Goal: Transaction & Acquisition: Purchase product/service

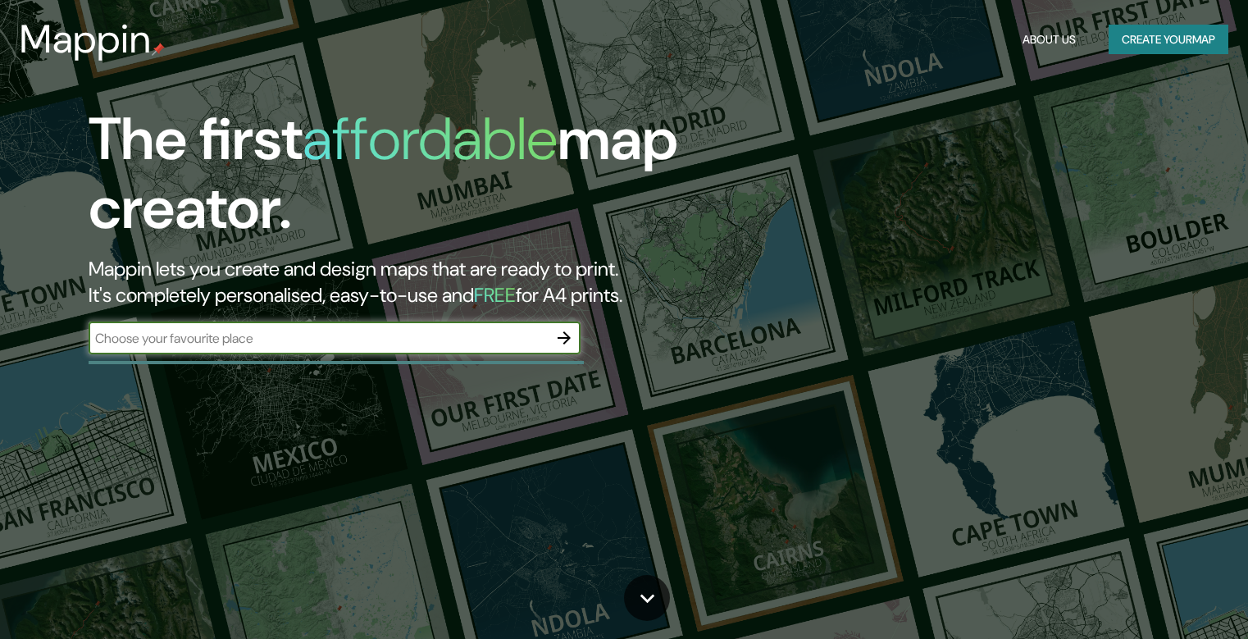
click at [489, 339] on input "text" at bounding box center [318, 338] width 459 height 19
type input "soyalo, [GEOGRAPHIC_DATA]"
click at [563, 340] on icon "button" at bounding box center [564, 338] width 20 height 20
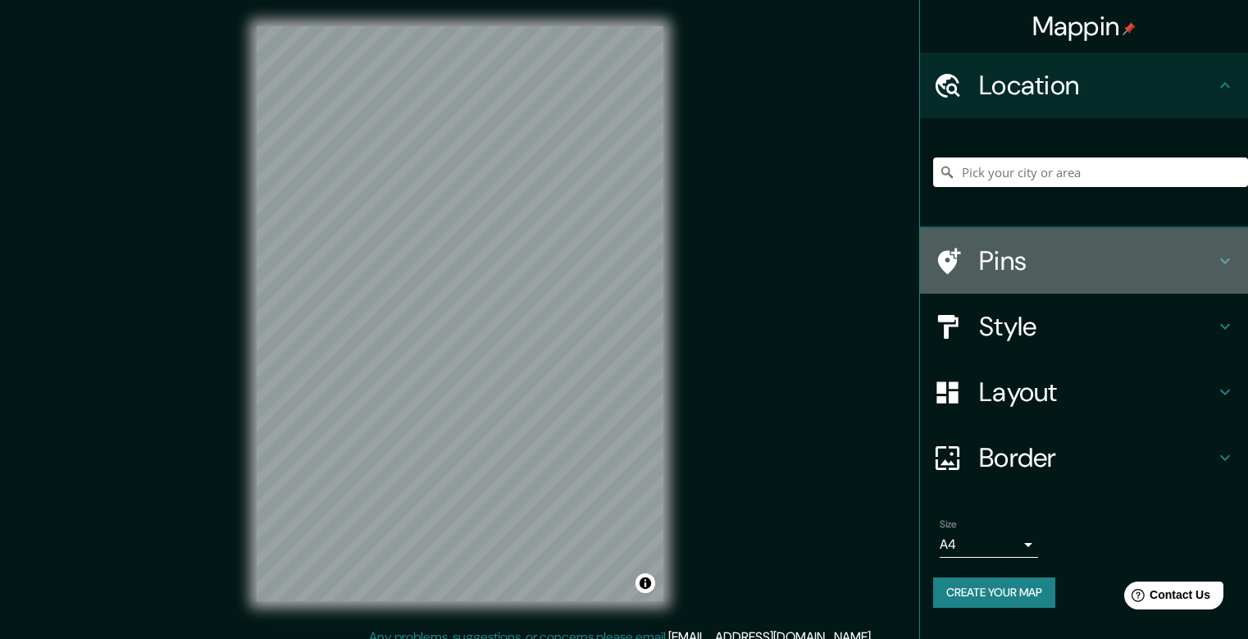
click at [1141, 264] on h4 "Pins" at bounding box center [1097, 260] width 236 height 33
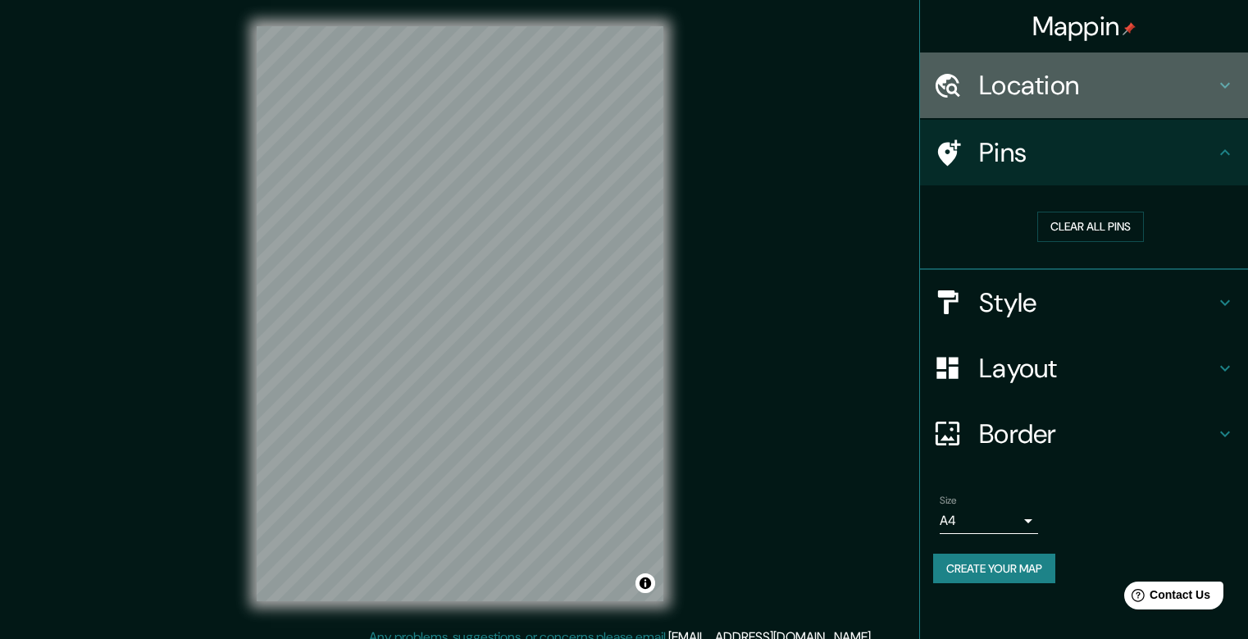
click at [1119, 79] on h4 "Location" at bounding box center [1097, 85] width 236 height 33
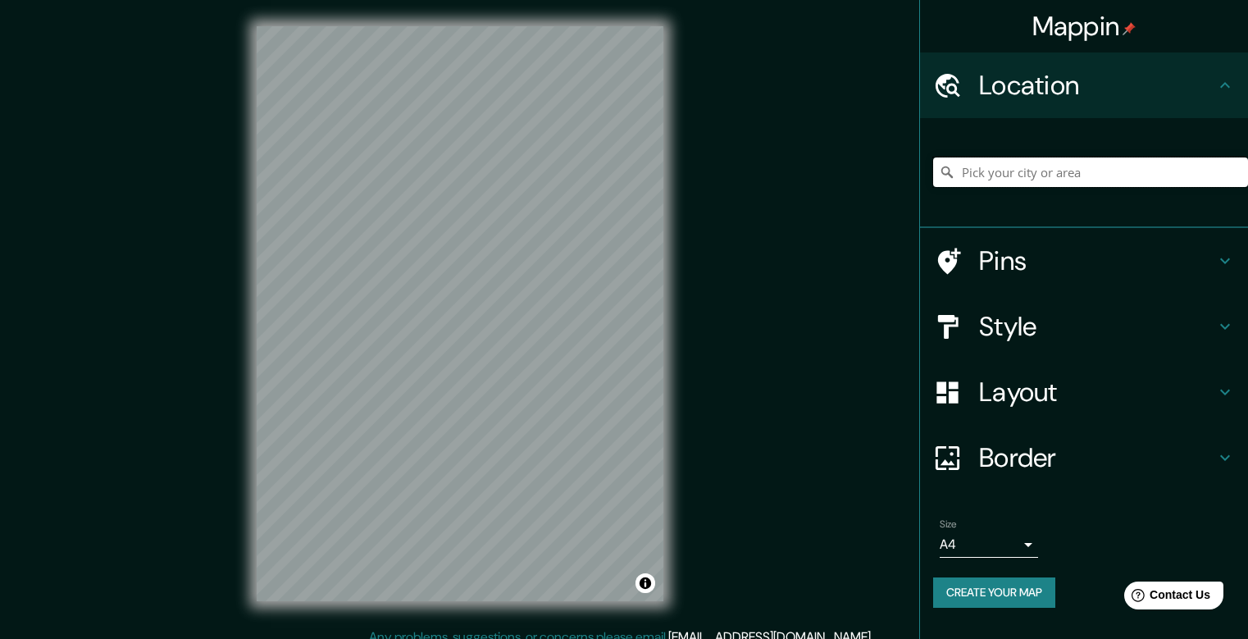
click at [992, 169] on input "Pick your city or area" at bounding box center [1090, 172] width 315 height 30
click at [946, 171] on icon at bounding box center [947, 172] width 16 height 16
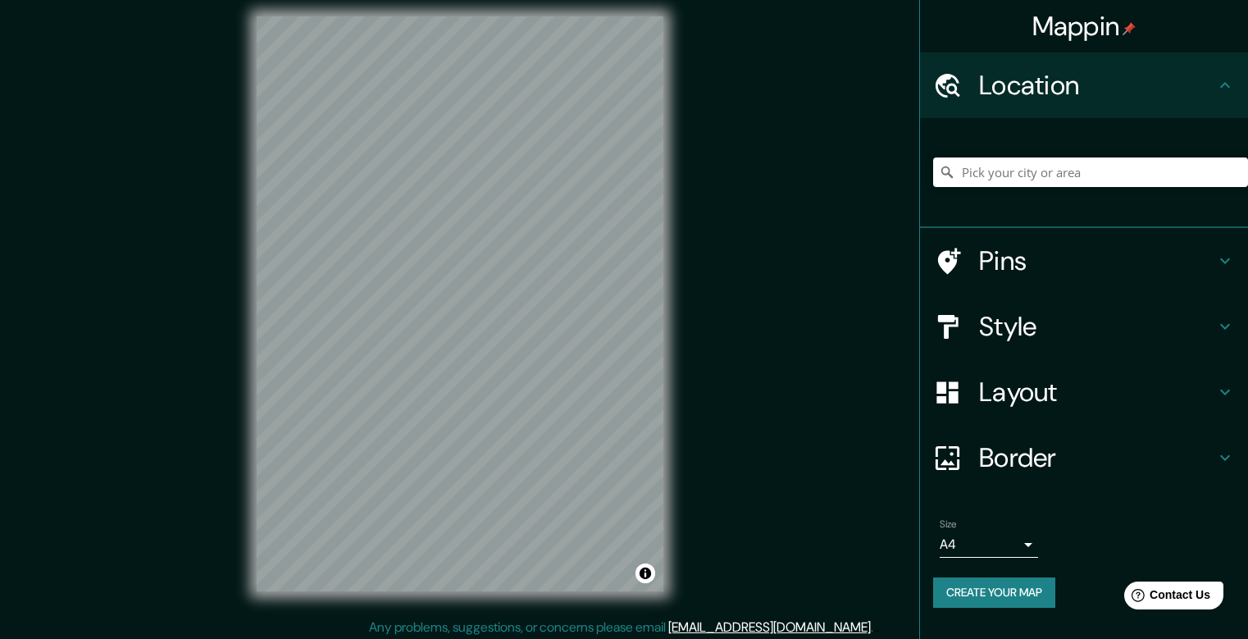
scroll to position [15, 0]
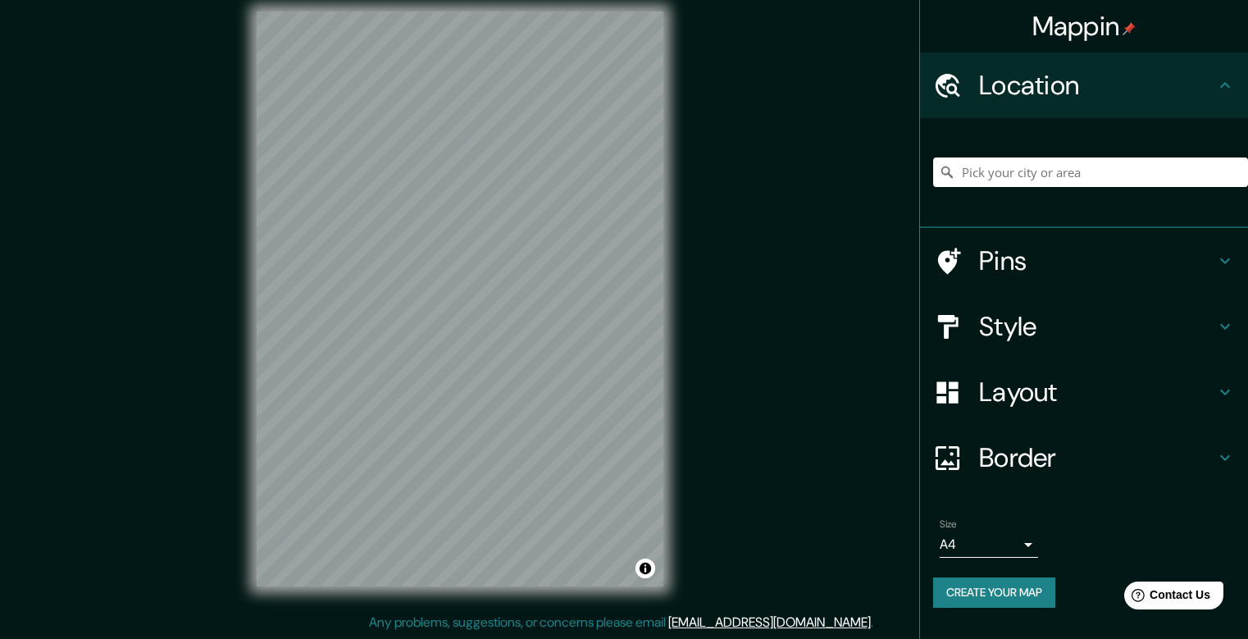
click at [1014, 551] on body "Mappin Location Pins Style Layout Border Choose a border. Hint : you can make l…" at bounding box center [624, 304] width 1248 height 639
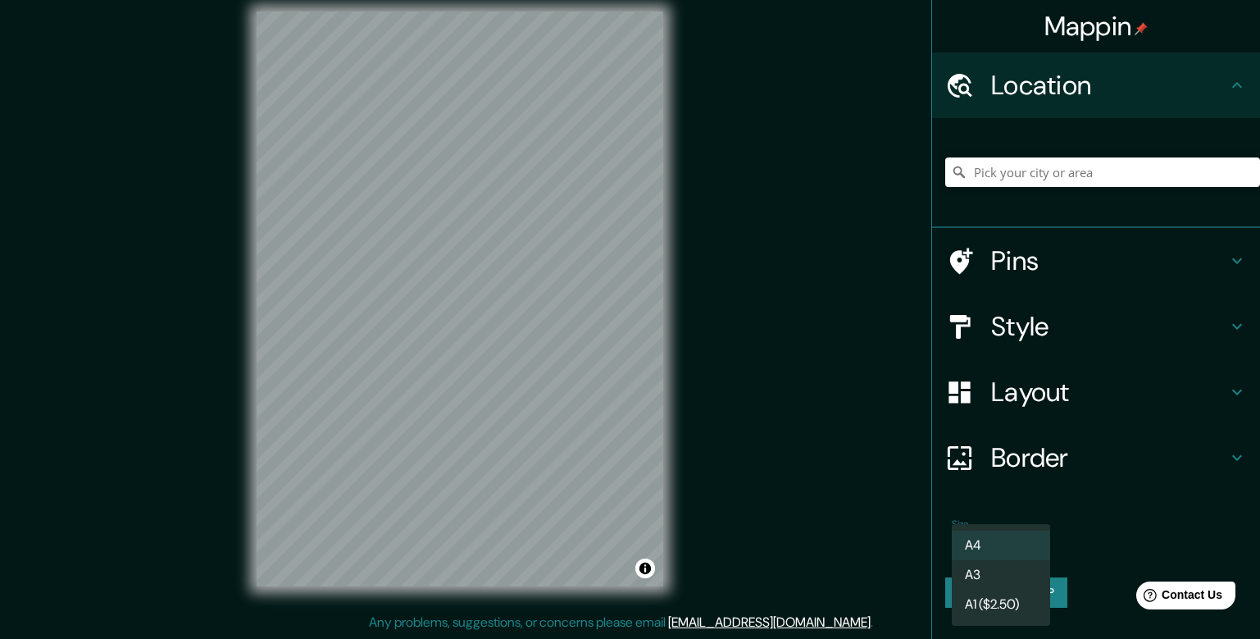
click at [1097, 480] on div at bounding box center [630, 319] width 1260 height 639
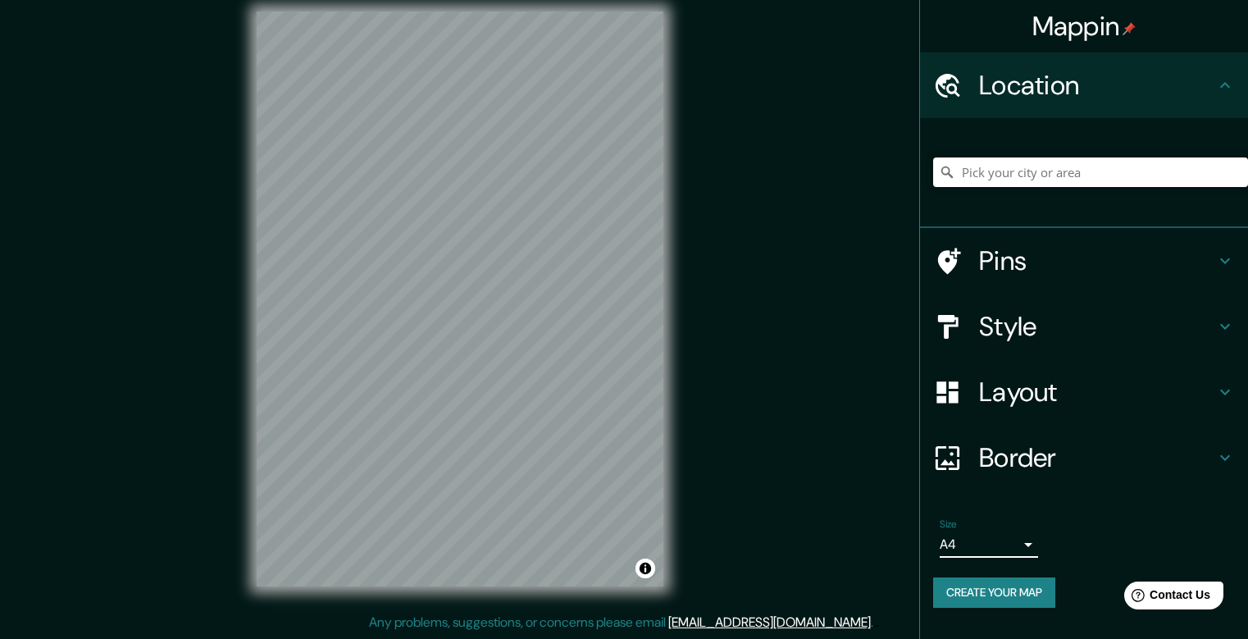
click at [1099, 455] on h4 "Border" at bounding box center [1097, 457] width 236 height 33
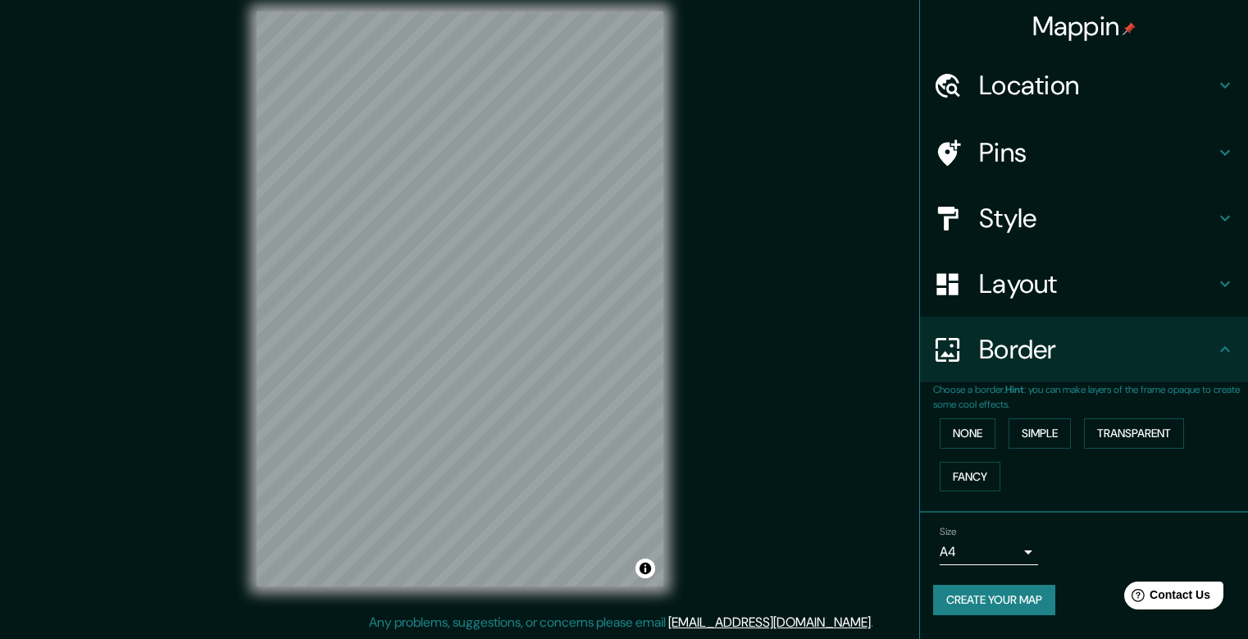
click at [1073, 285] on h4 "Layout" at bounding box center [1097, 283] width 236 height 33
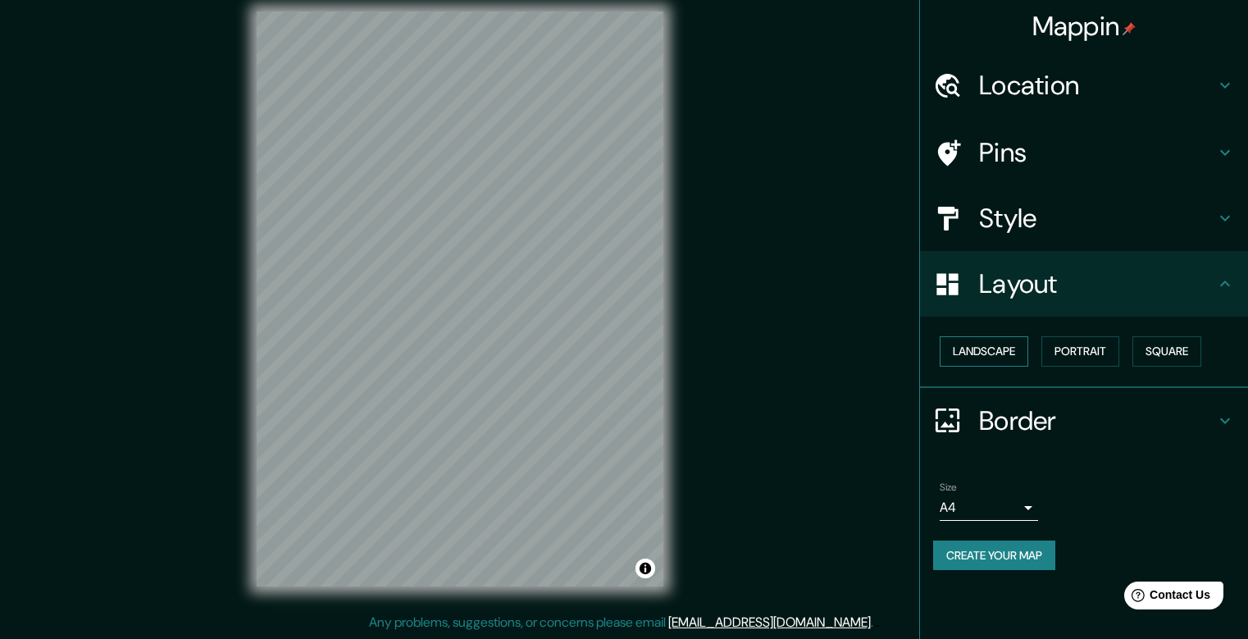
click at [991, 360] on button "Landscape" at bounding box center [984, 351] width 89 height 30
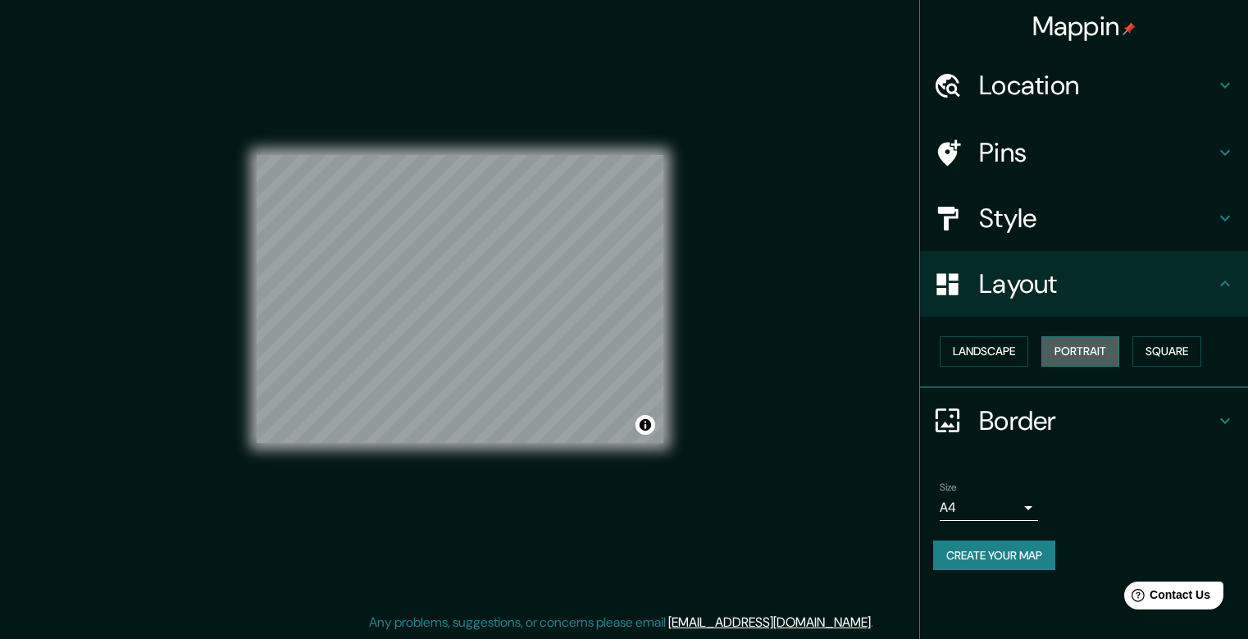
click at [1079, 354] on button "Portrait" at bounding box center [1080, 351] width 78 height 30
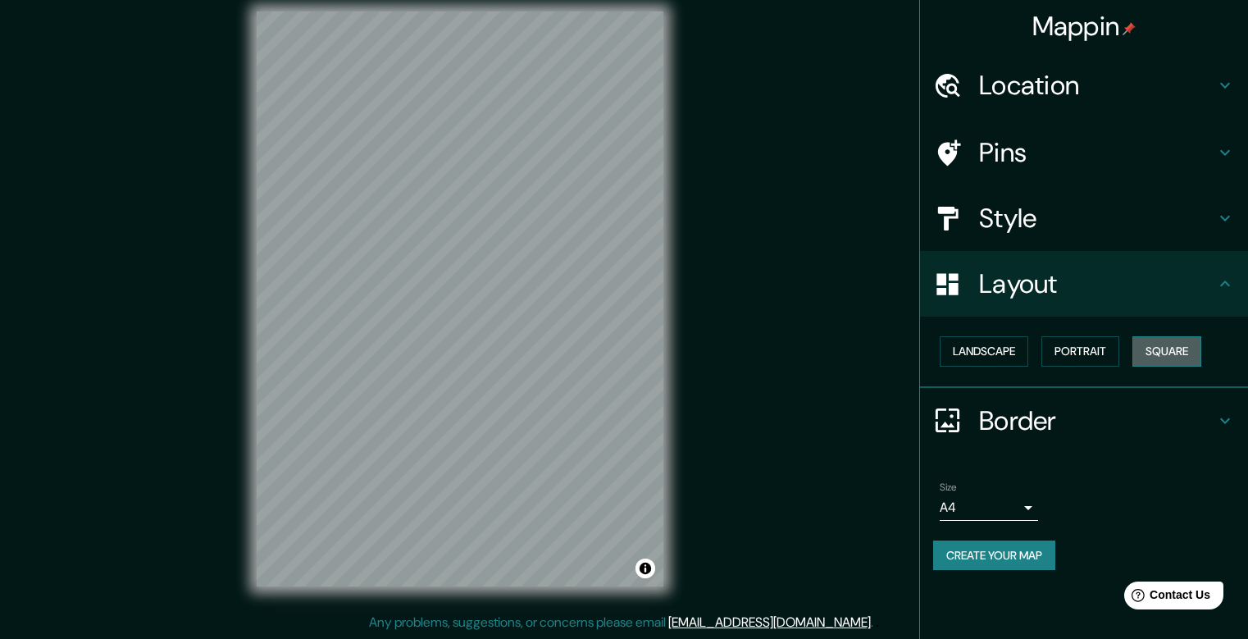
click at [1149, 345] on button "Square" at bounding box center [1167, 351] width 69 height 30
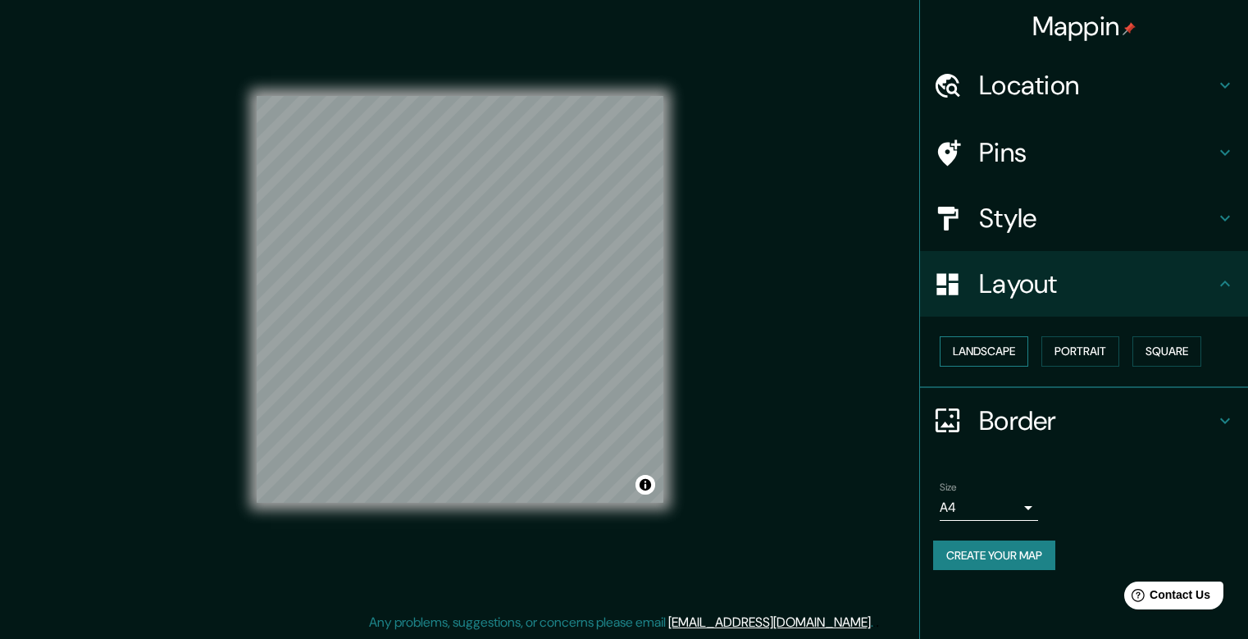
click at [1009, 349] on button "Landscape" at bounding box center [984, 351] width 89 height 30
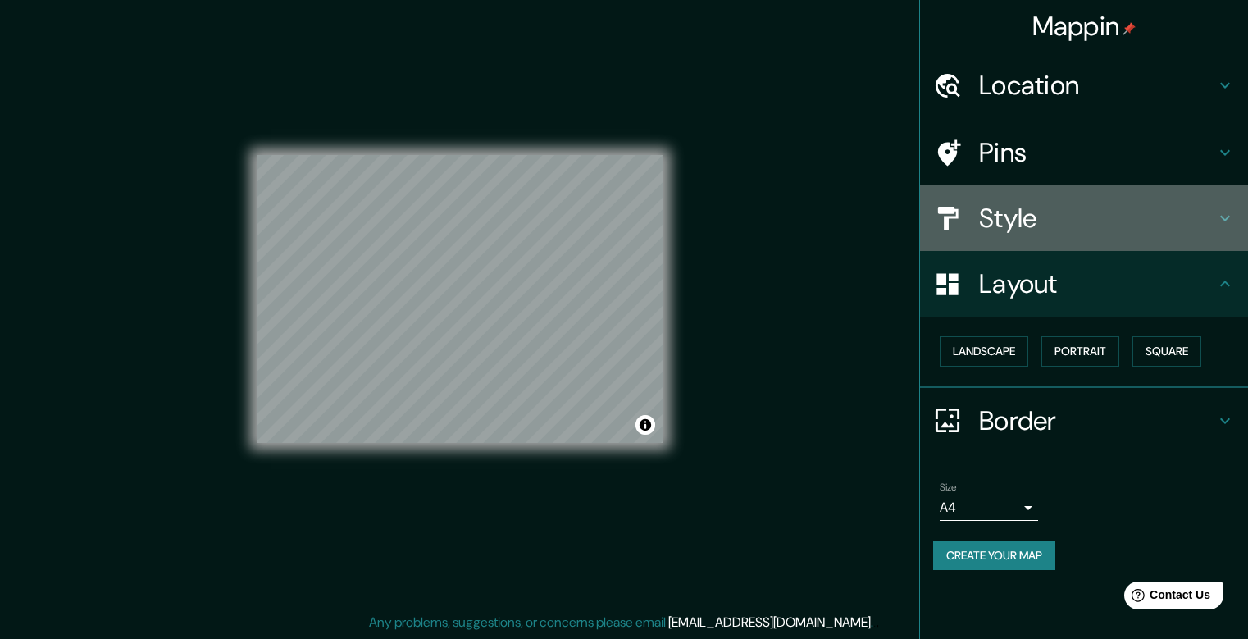
click at [1066, 221] on h4 "Style" at bounding box center [1097, 218] width 236 height 33
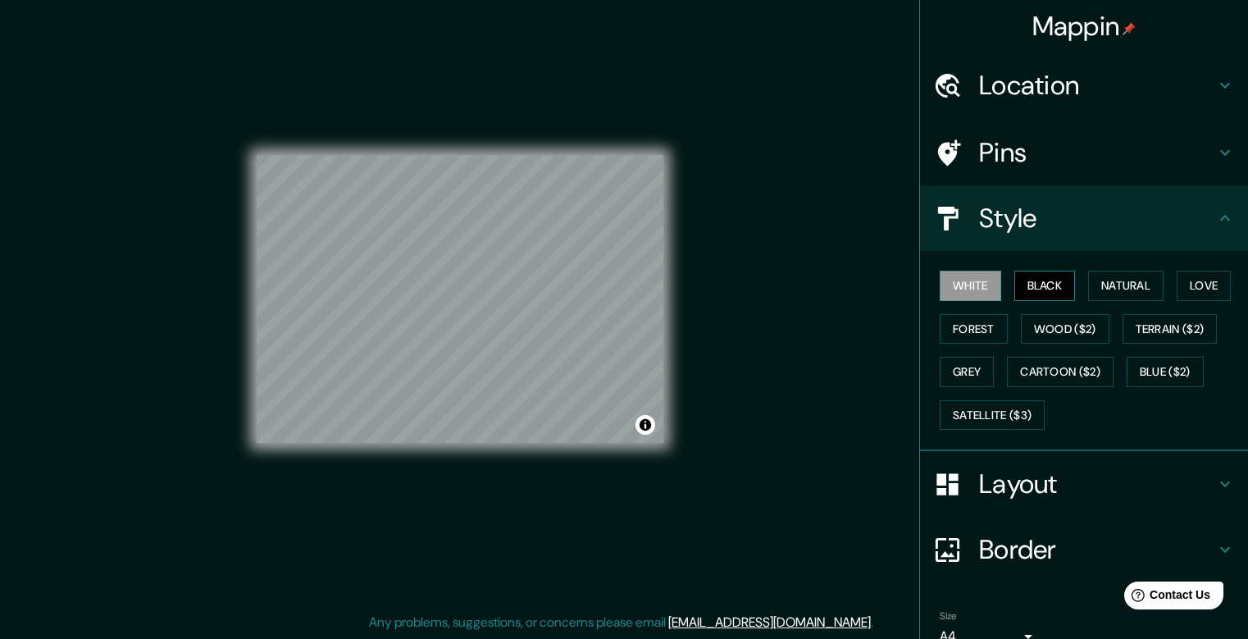
click at [1048, 284] on button "Black" at bounding box center [1045, 286] width 62 height 30
click at [1119, 286] on button "Natural" at bounding box center [1125, 286] width 75 height 30
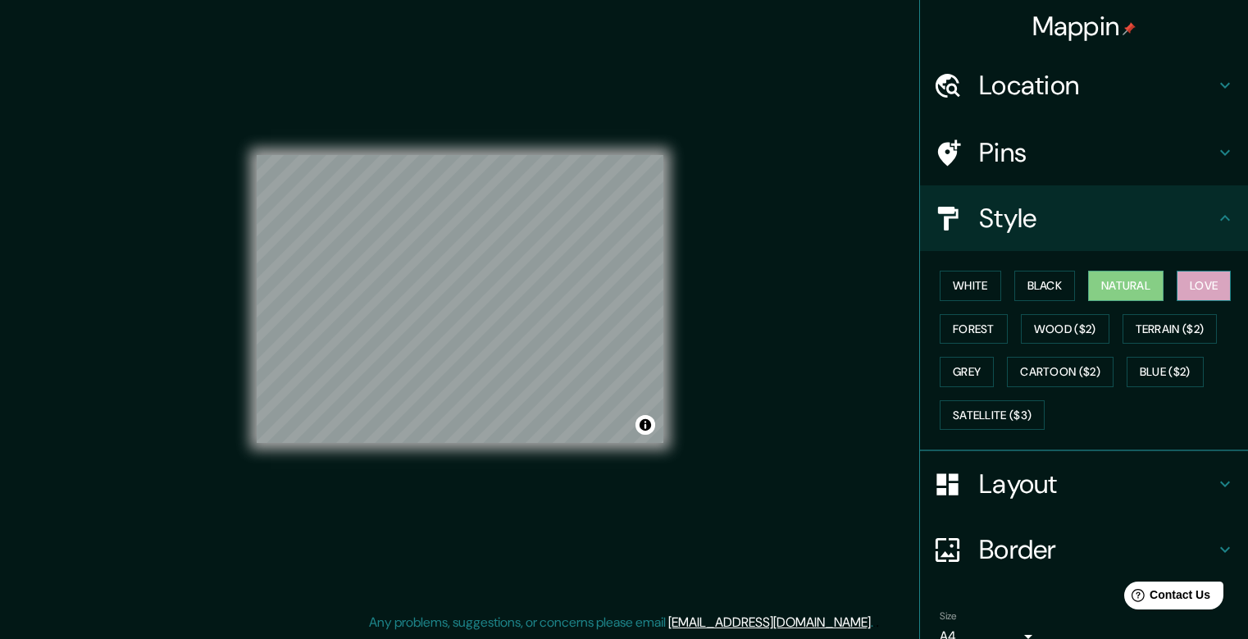
click at [1198, 285] on button "Love" at bounding box center [1204, 286] width 54 height 30
click at [958, 335] on button "Forest" at bounding box center [974, 329] width 68 height 30
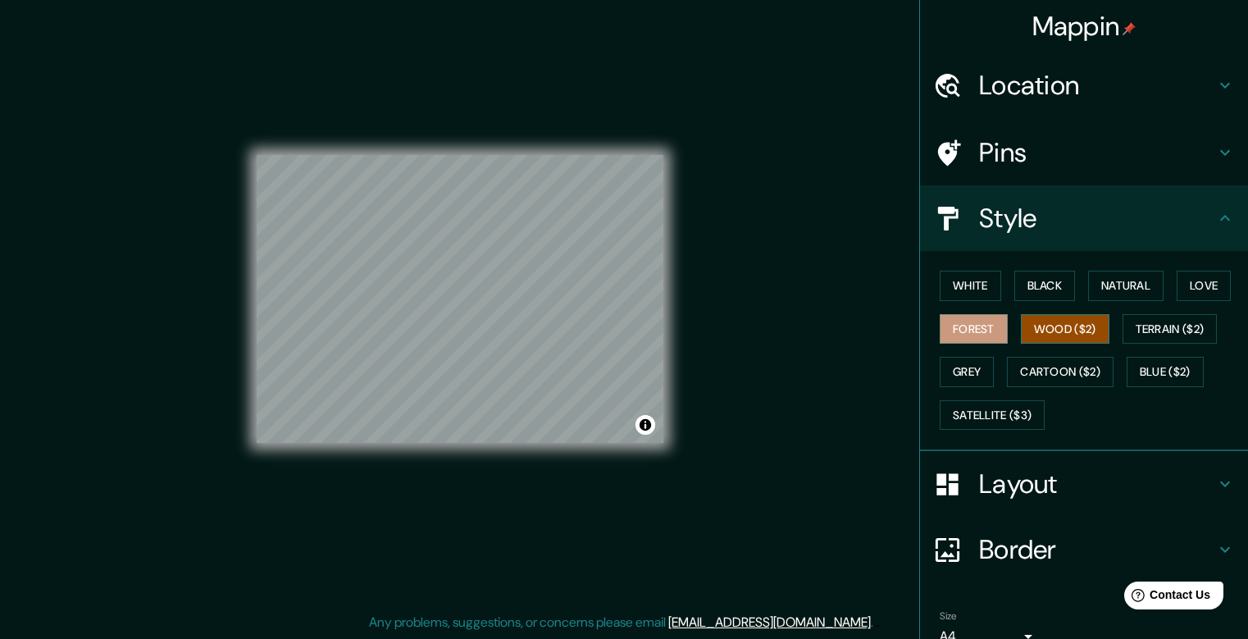
click at [1037, 333] on button "Wood ($2)" at bounding box center [1065, 329] width 89 height 30
click at [1144, 333] on button "Terrain ($2)" at bounding box center [1170, 329] width 95 height 30
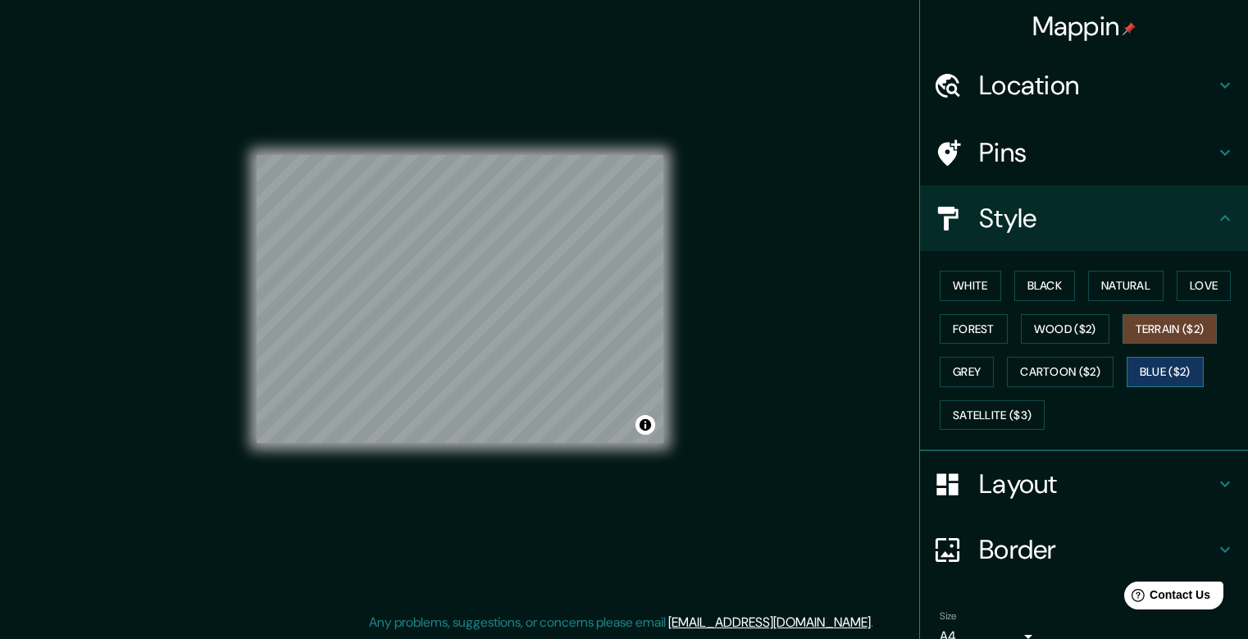
click at [1146, 379] on button "Blue ($2)" at bounding box center [1165, 372] width 77 height 30
click at [1044, 380] on button "Cartoon ($2)" at bounding box center [1060, 372] width 107 height 30
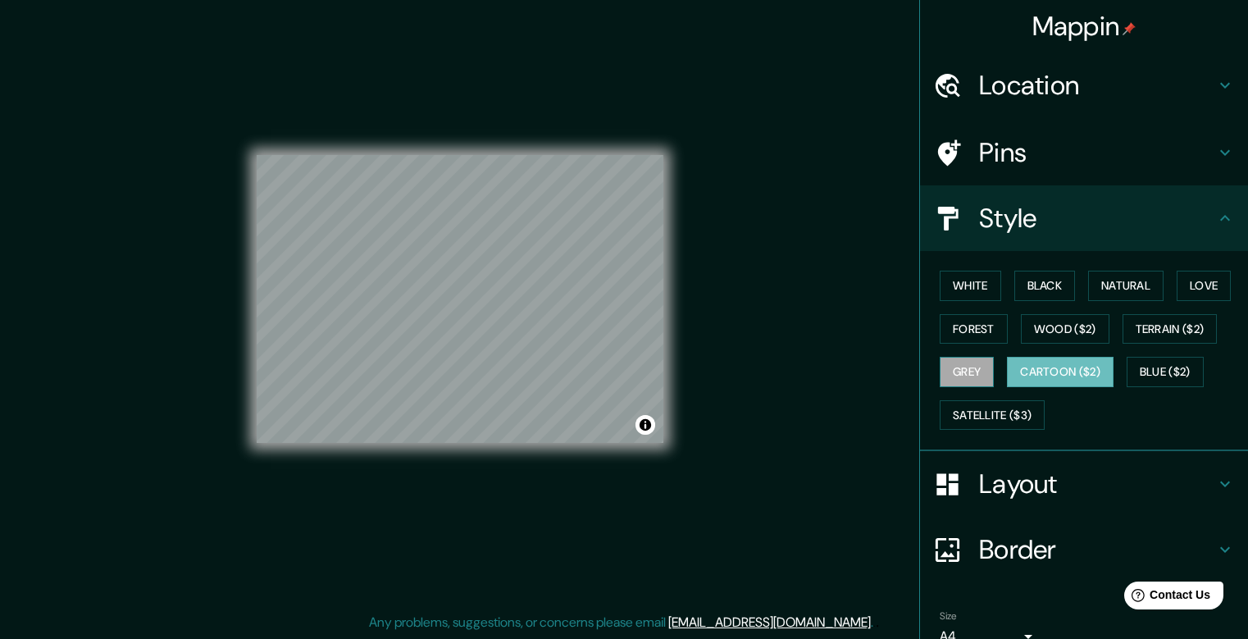
click at [956, 377] on button "Grey" at bounding box center [967, 372] width 54 height 30
click at [1035, 376] on button "Cartoon ($2)" at bounding box center [1060, 372] width 107 height 30
click at [1105, 96] on h4 "Location" at bounding box center [1097, 85] width 236 height 33
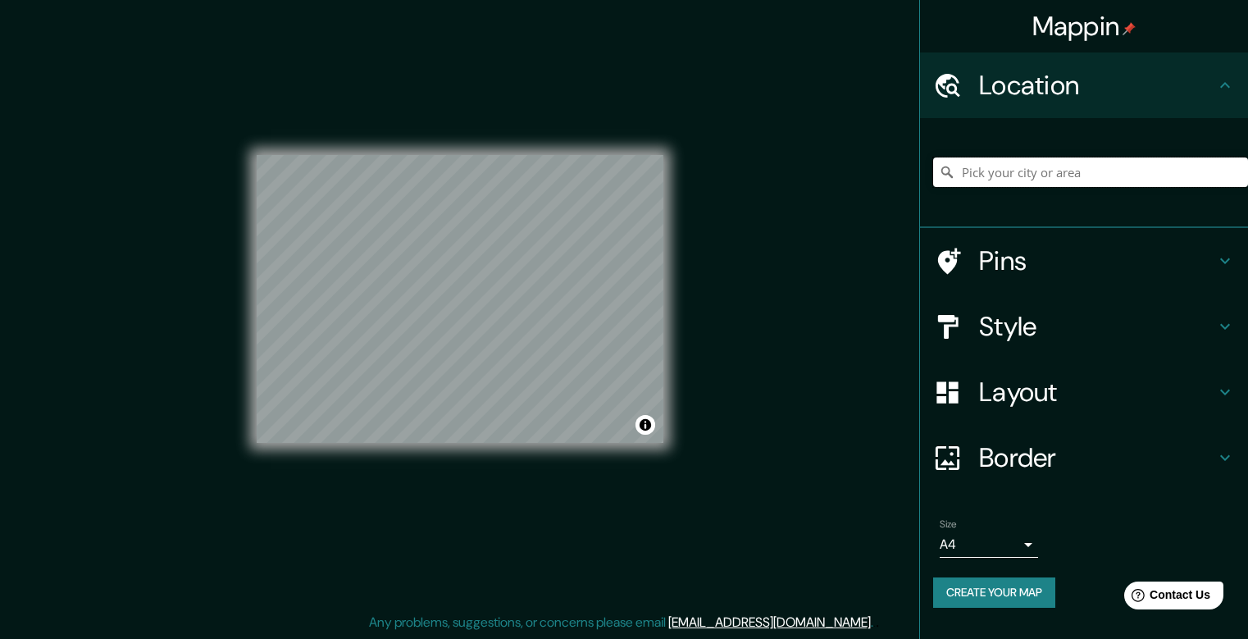
click at [1052, 170] on input "Pick your city or area" at bounding box center [1090, 172] width 315 height 30
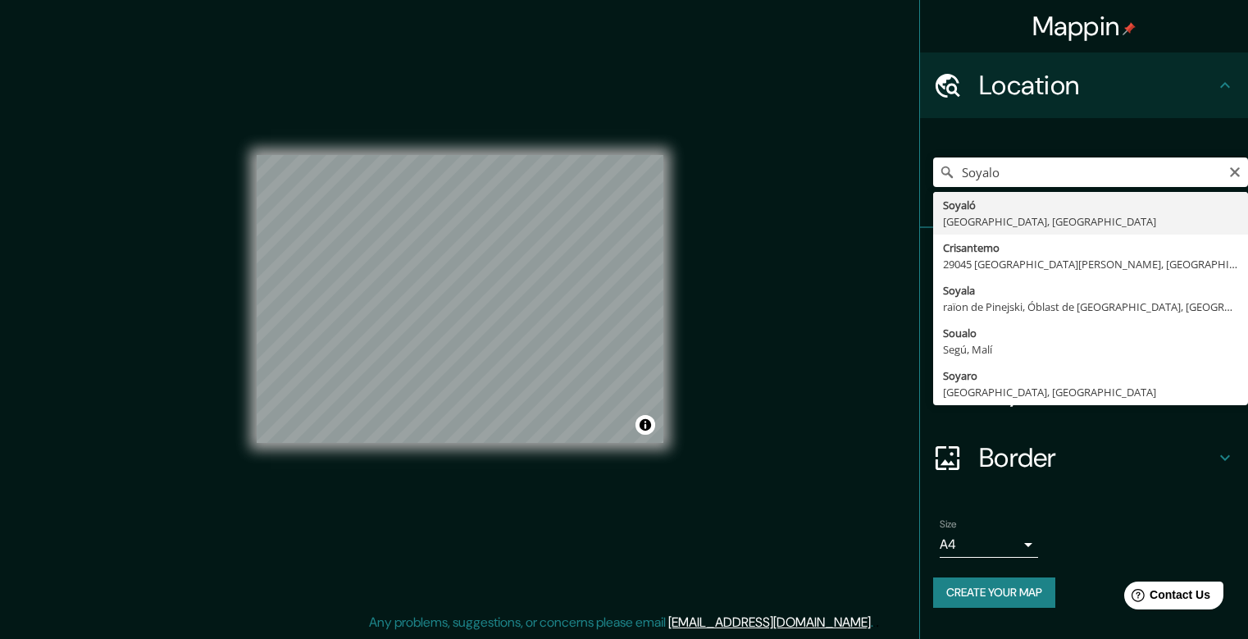
type input "[GEOGRAPHIC_DATA], [GEOGRAPHIC_DATA], [GEOGRAPHIC_DATA]"
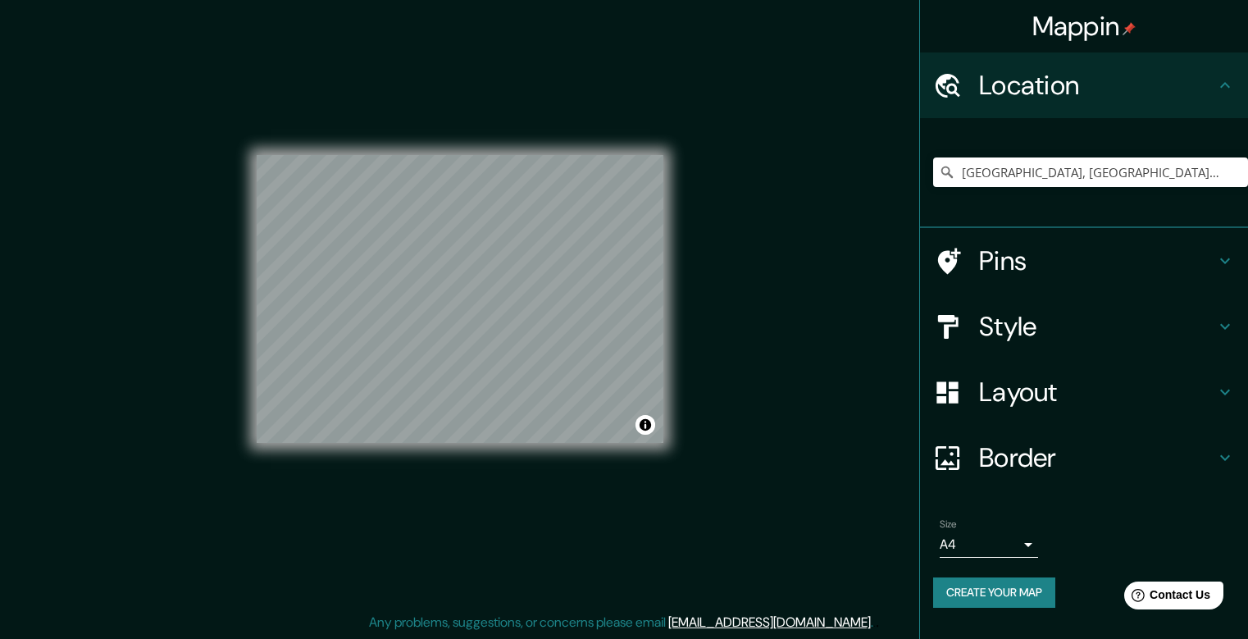
click at [1056, 465] on h4 "Border" at bounding box center [1097, 457] width 236 height 33
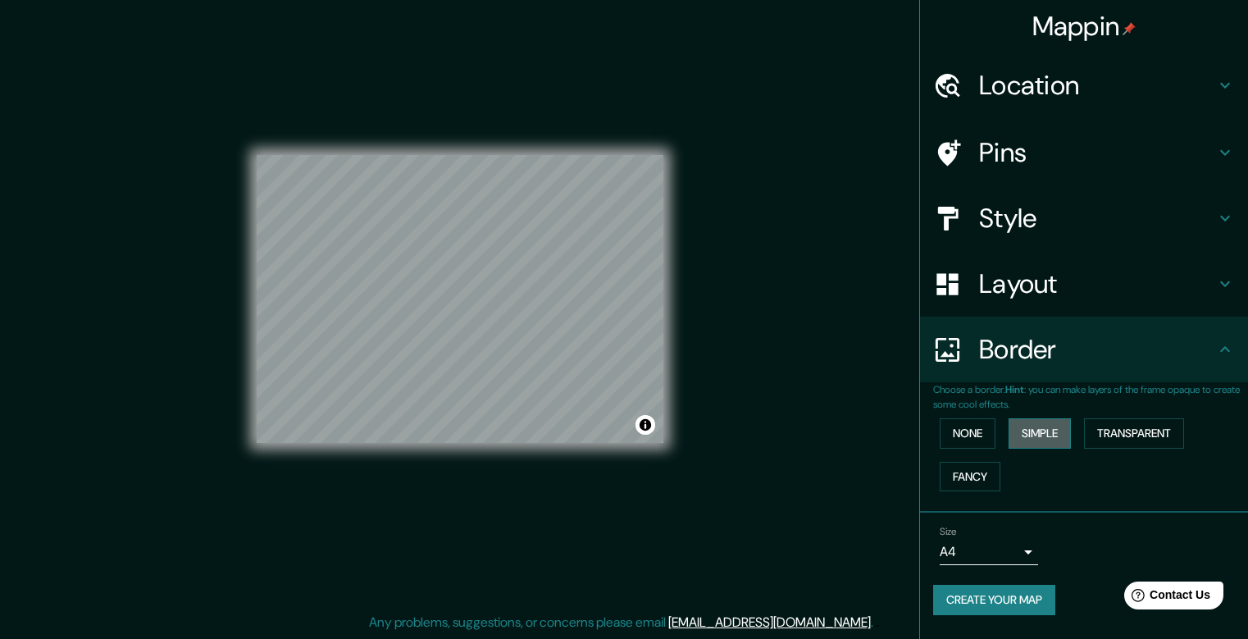
click at [1029, 440] on button "Simple" at bounding box center [1040, 433] width 62 height 30
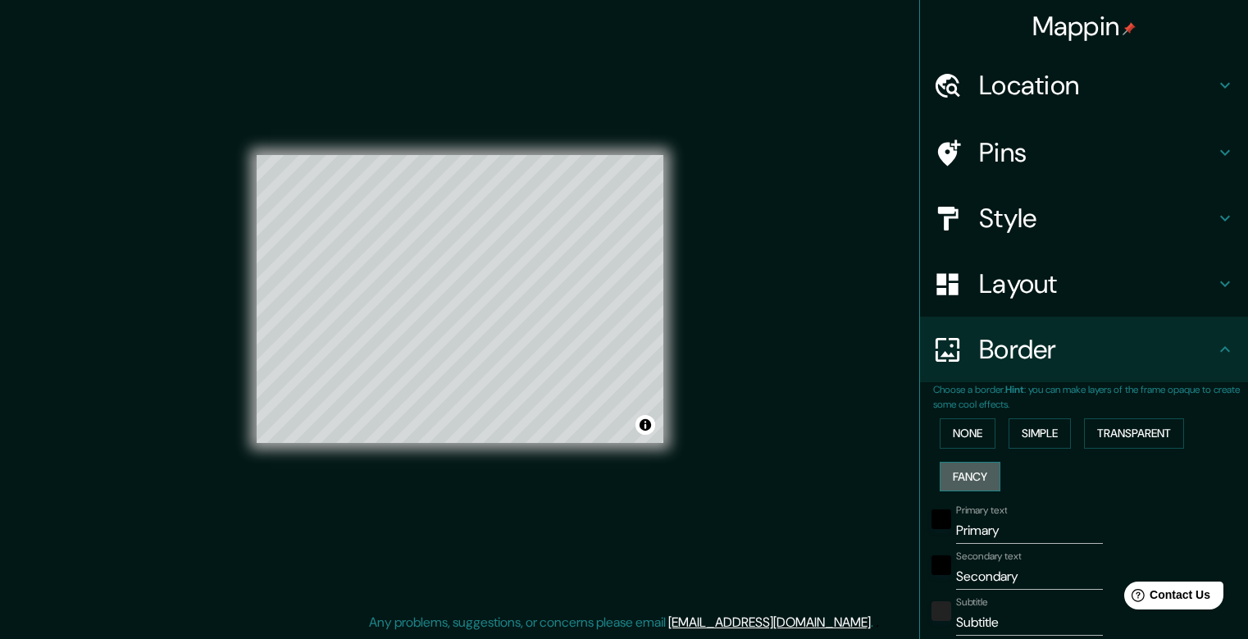
click at [973, 469] on button "Fancy" at bounding box center [970, 477] width 61 height 30
click at [1125, 437] on button "Transparent" at bounding box center [1134, 433] width 100 height 30
click at [967, 439] on button "None" at bounding box center [968, 433] width 56 height 30
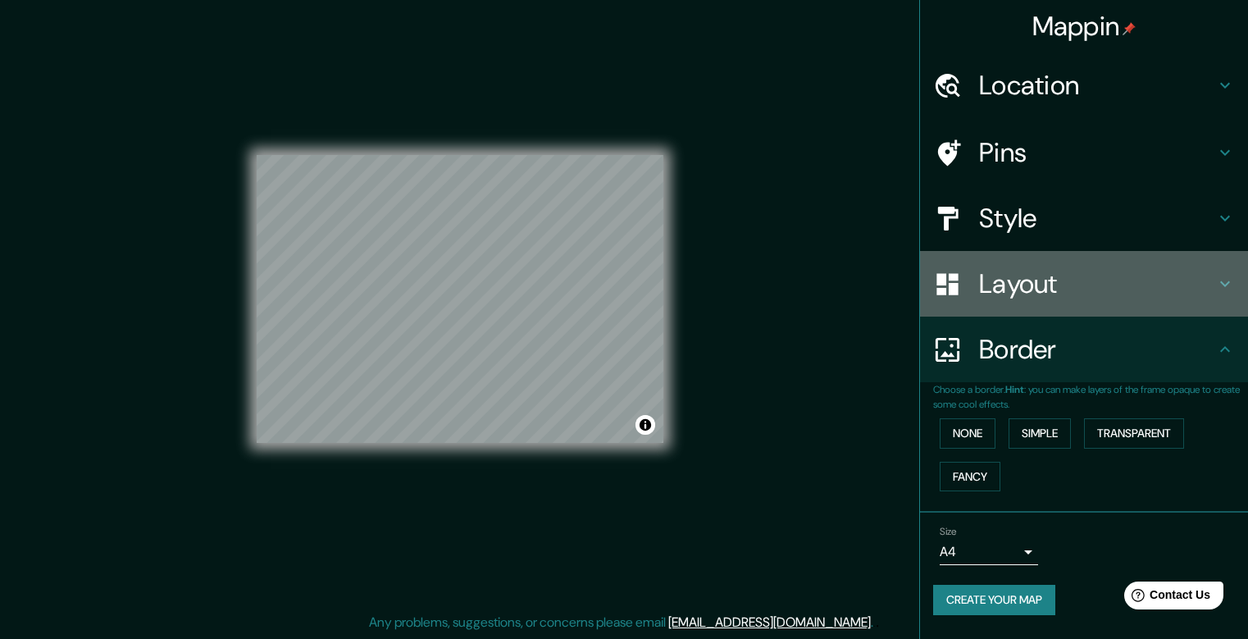
click at [1041, 287] on h4 "Layout" at bounding box center [1097, 283] width 236 height 33
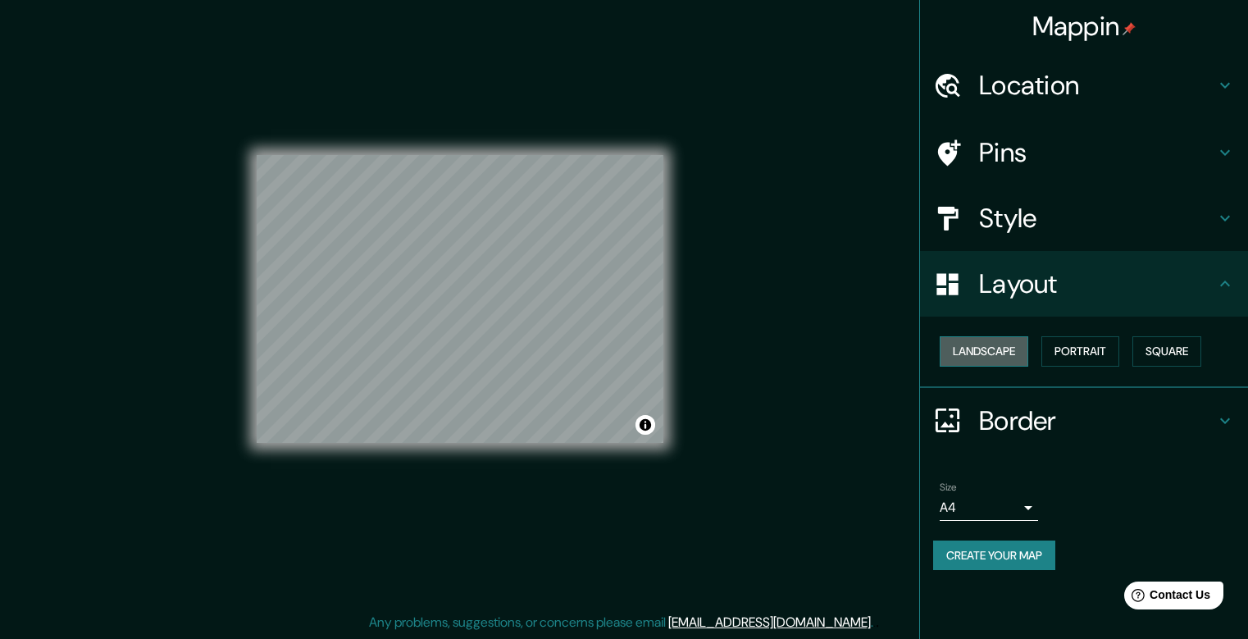
click at [978, 353] on button "Landscape" at bounding box center [984, 351] width 89 height 30
click at [1074, 353] on button "Portrait" at bounding box center [1080, 351] width 78 height 30
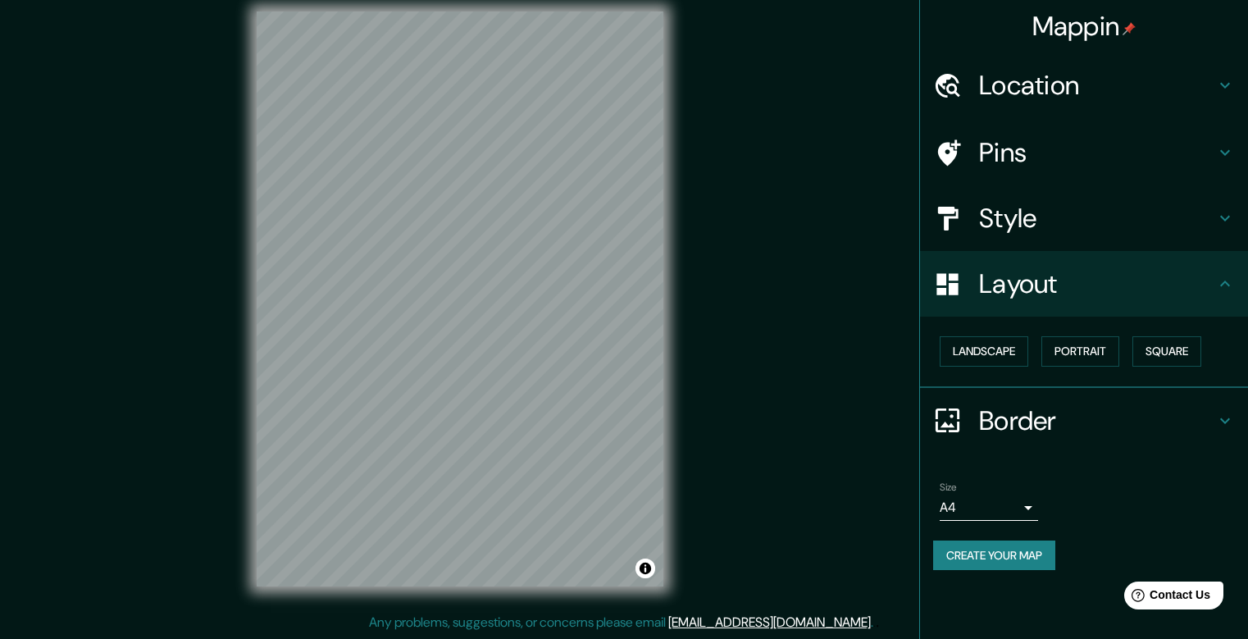
click at [1058, 155] on h4 "Pins" at bounding box center [1097, 152] width 236 height 33
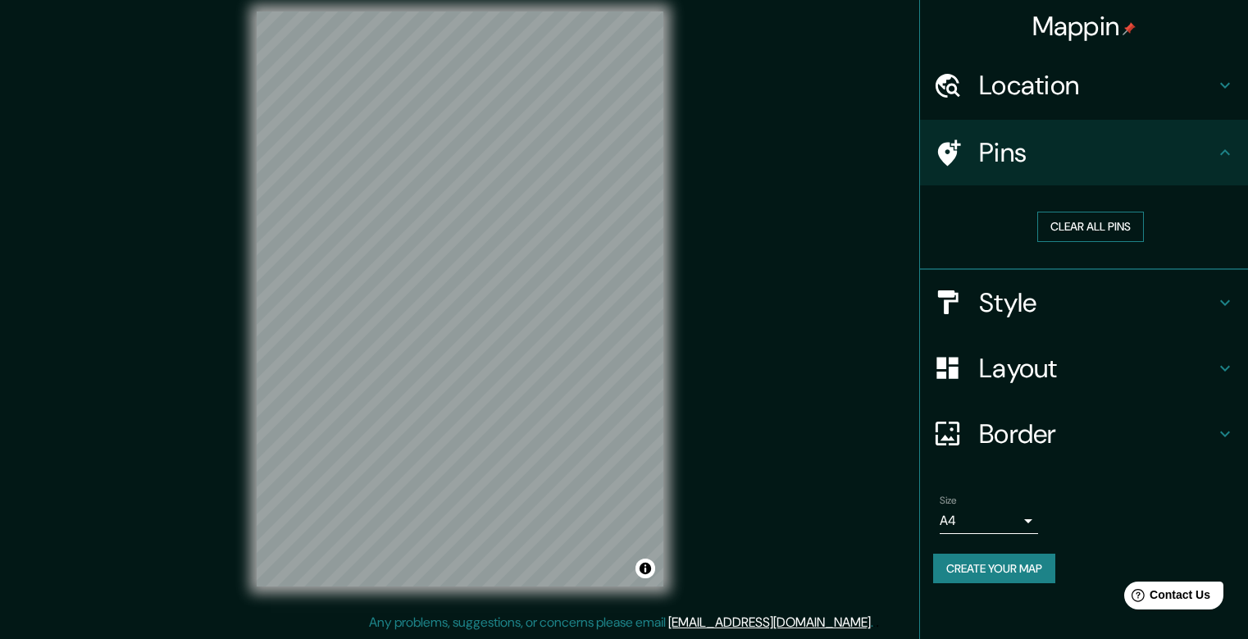
click at [1061, 240] on button "Clear all pins" at bounding box center [1090, 227] width 107 height 30
click at [1041, 296] on h4 "Style" at bounding box center [1097, 302] width 236 height 33
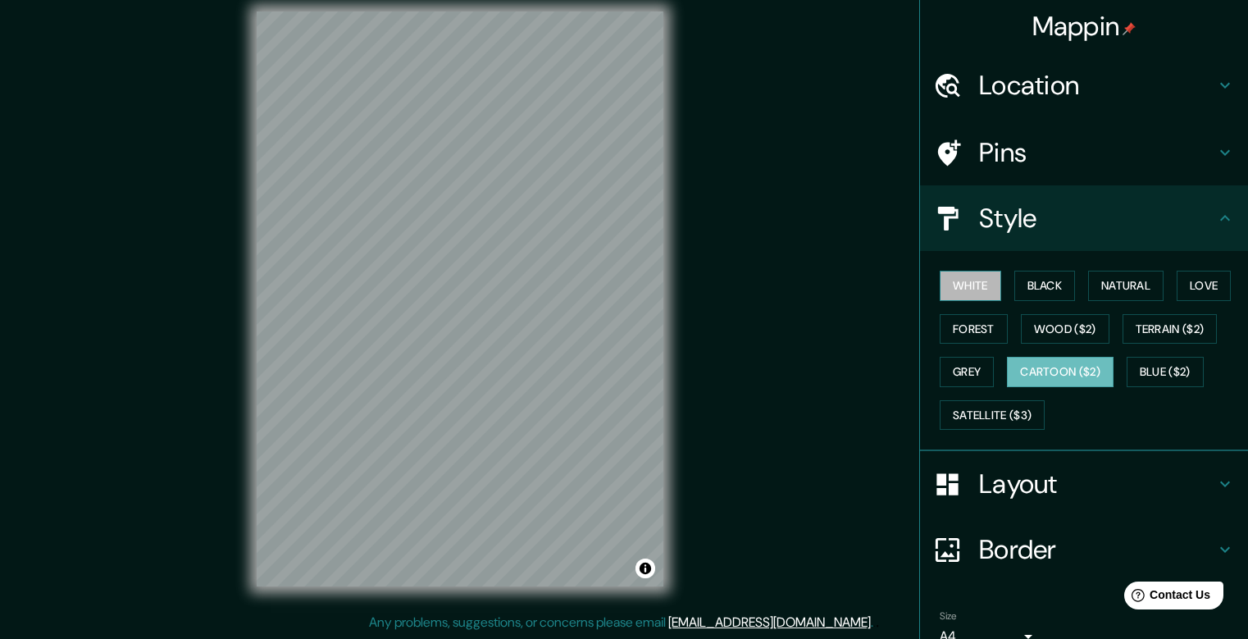
click at [965, 286] on button "White" at bounding box center [971, 286] width 62 height 30
click at [1041, 298] on button "Black" at bounding box center [1045, 286] width 62 height 30
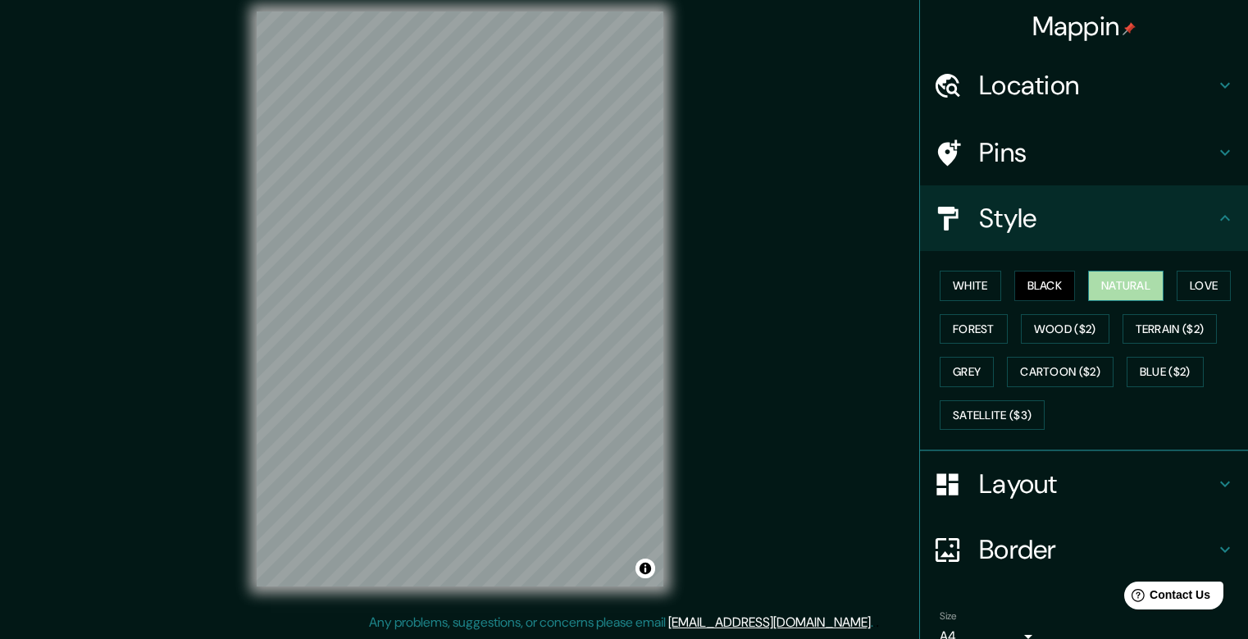
click at [1117, 296] on button "Natural" at bounding box center [1125, 286] width 75 height 30
click at [1215, 283] on button "Love" at bounding box center [1204, 286] width 54 height 30
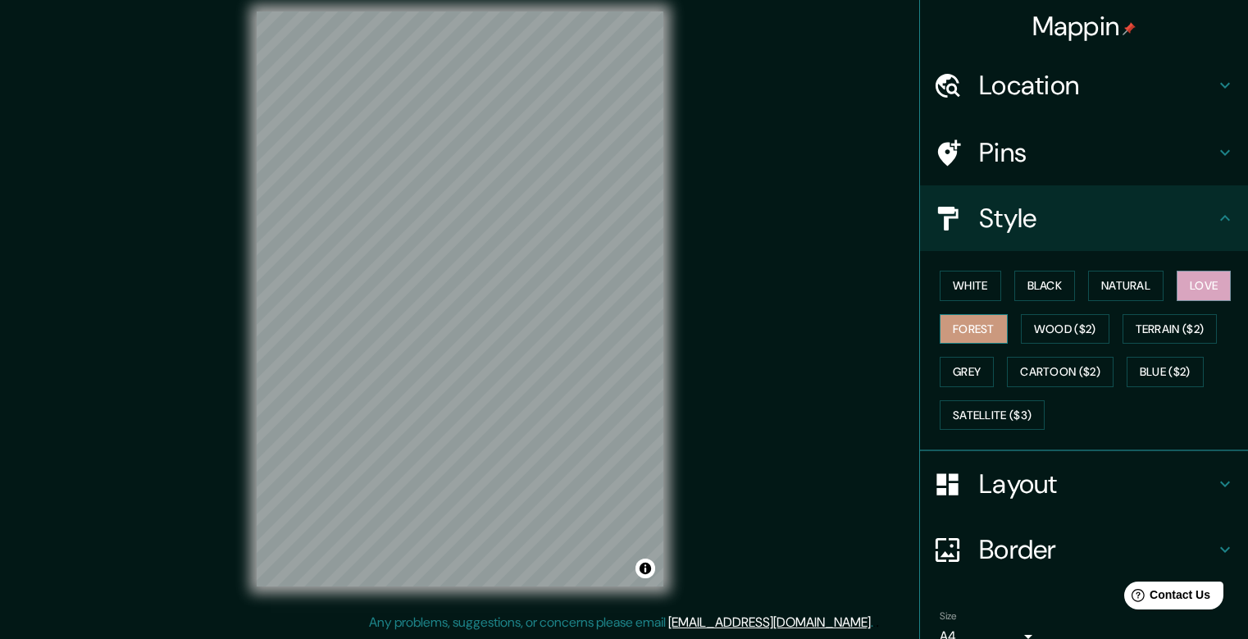
click at [962, 334] on button "Forest" at bounding box center [974, 329] width 68 height 30
click at [953, 377] on button "Grey" at bounding box center [967, 372] width 54 height 30
click at [970, 340] on button "Forest" at bounding box center [974, 329] width 68 height 30
click at [971, 372] on button "Grey" at bounding box center [967, 372] width 54 height 30
click at [963, 335] on button "Forest" at bounding box center [974, 329] width 68 height 30
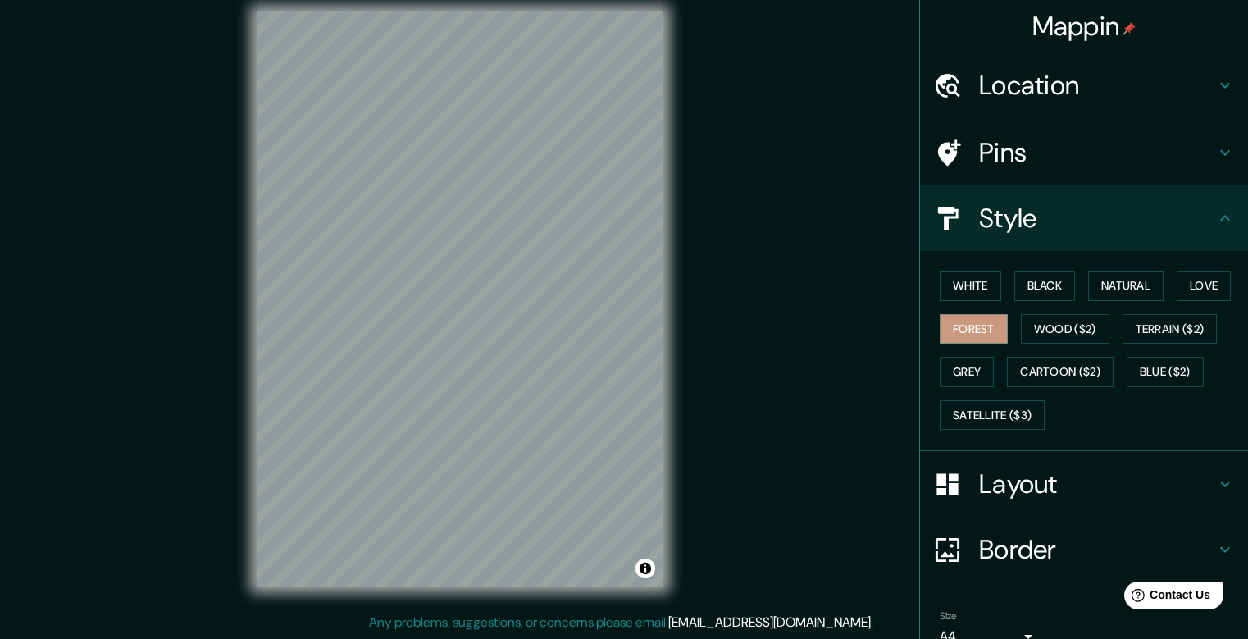
click at [992, 496] on h4 "Layout" at bounding box center [1097, 483] width 236 height 33
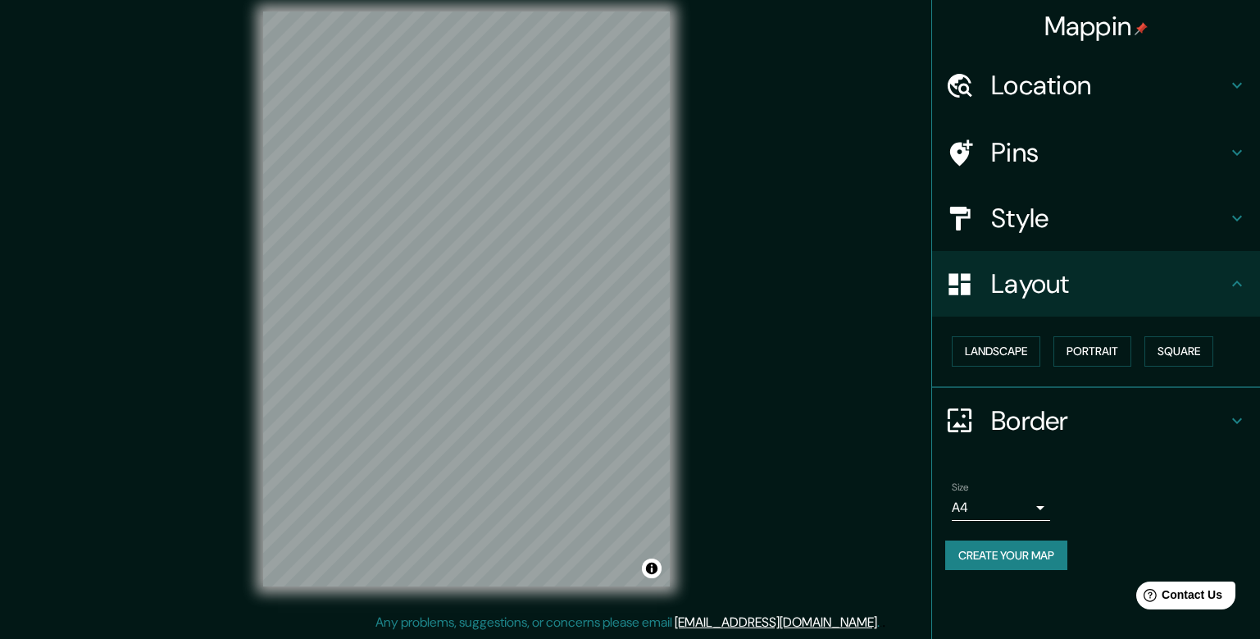
click at [1008, 500] on body "Mappin Location [GEOGRAPHIC_DATA], [GEOGRAPHIC_DATA], [GEOGRAPHIC_DATA] Pins St…" at bounding box center [630, 304] width 1260 height 639
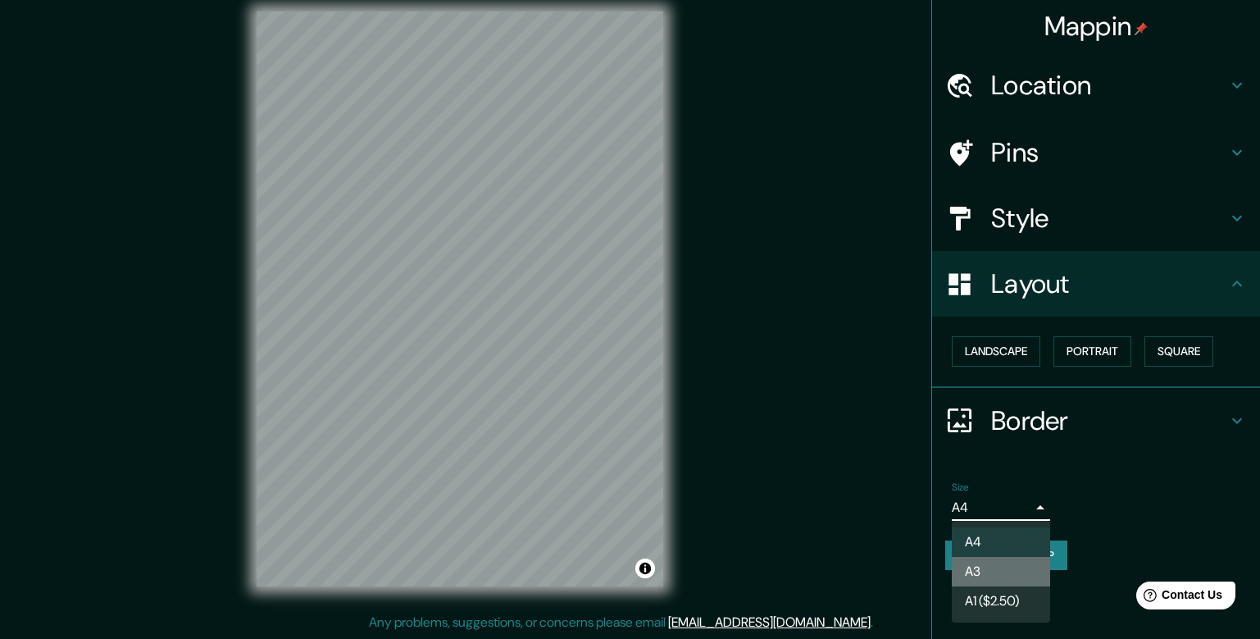
click at [980, 570] on li "A3" at bounding box center [1001, 572] width 98 height 30
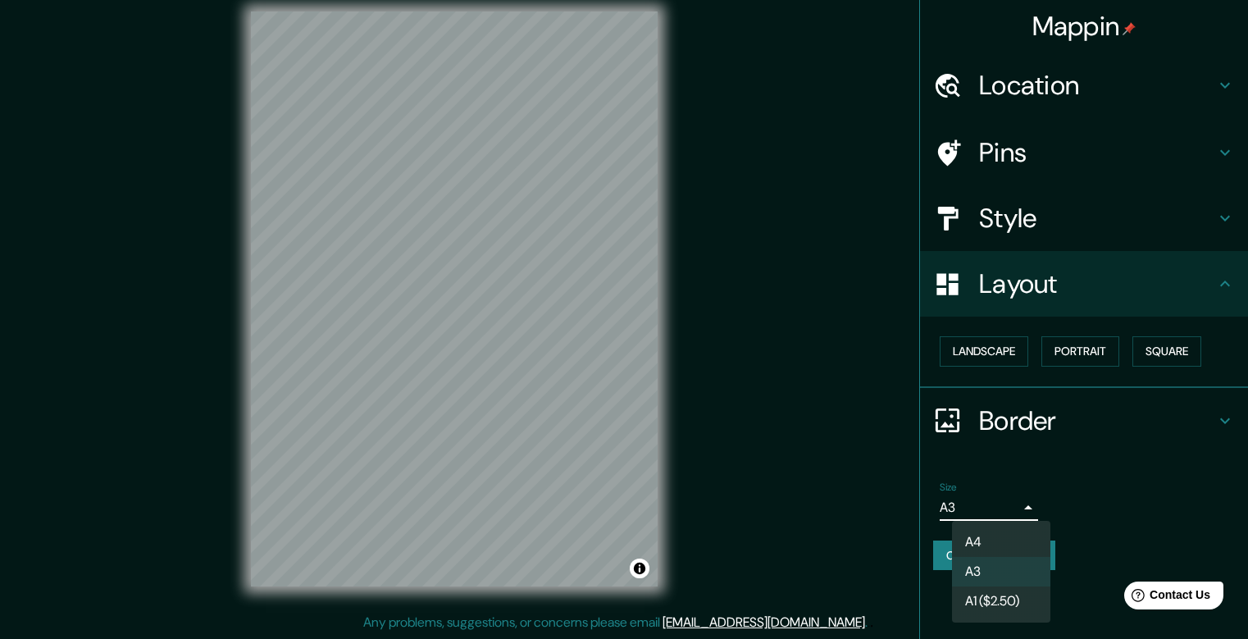
click at [1014, 513] on body "Mappin Location [GEOGRAPHIC_DATA], [GEOGRAPHIC_DATA], [GEOGRAPHIC_DATA] Pins St…" at bounding box center [624, 304] width 1248 height 639
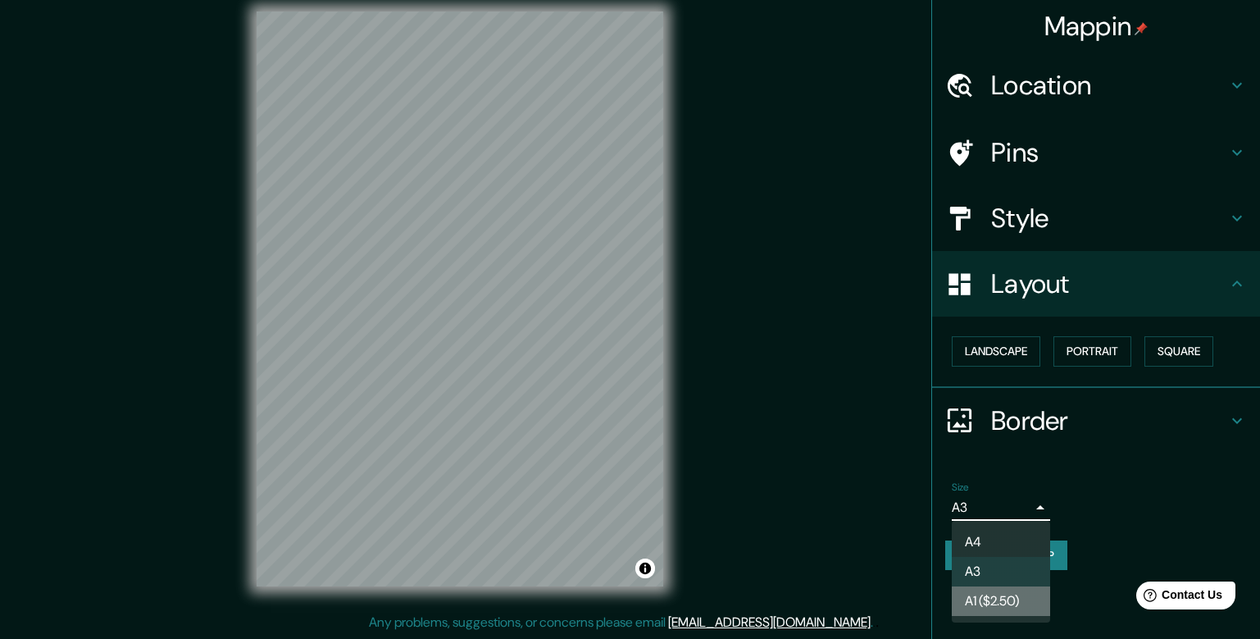
click at [987, 608] on li "A1 ($2.50)" at bounding box center [1001, 601] width 98 height 30
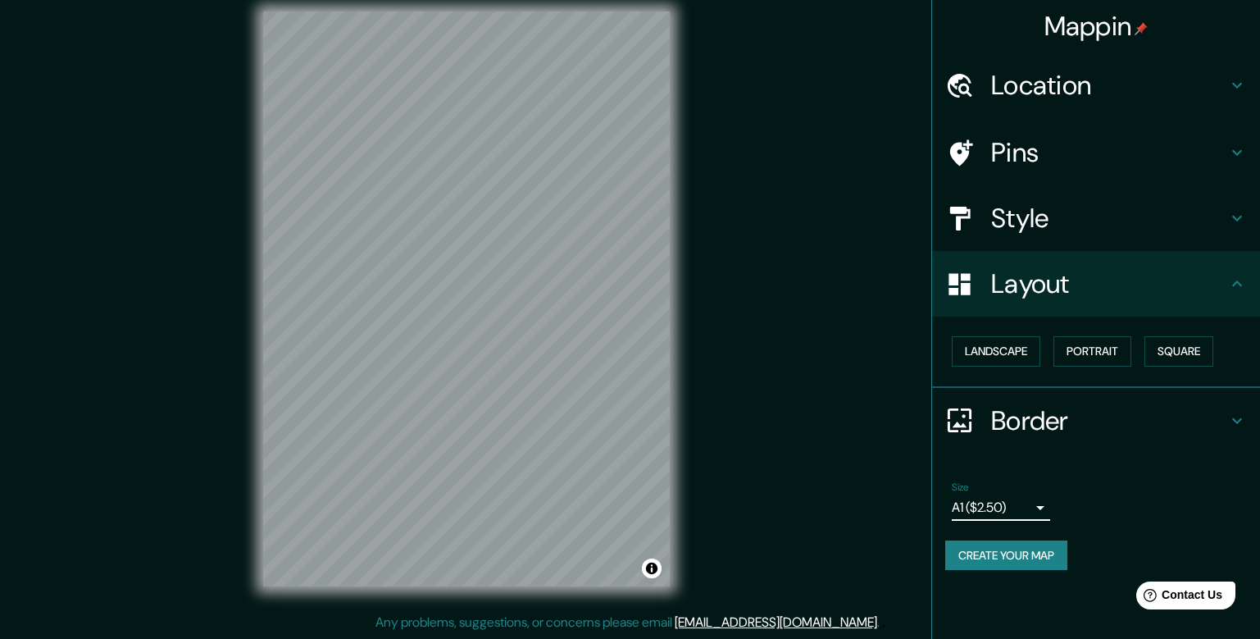
click at [1014, 510] on body "Mappin Location [GEOGRAPHIC_DATA], [GEOGRAPHIC_DATA], [GEOGRAPHIC_DATA] Pins St…" at bounding box center [630, 304] width 1260 height 639
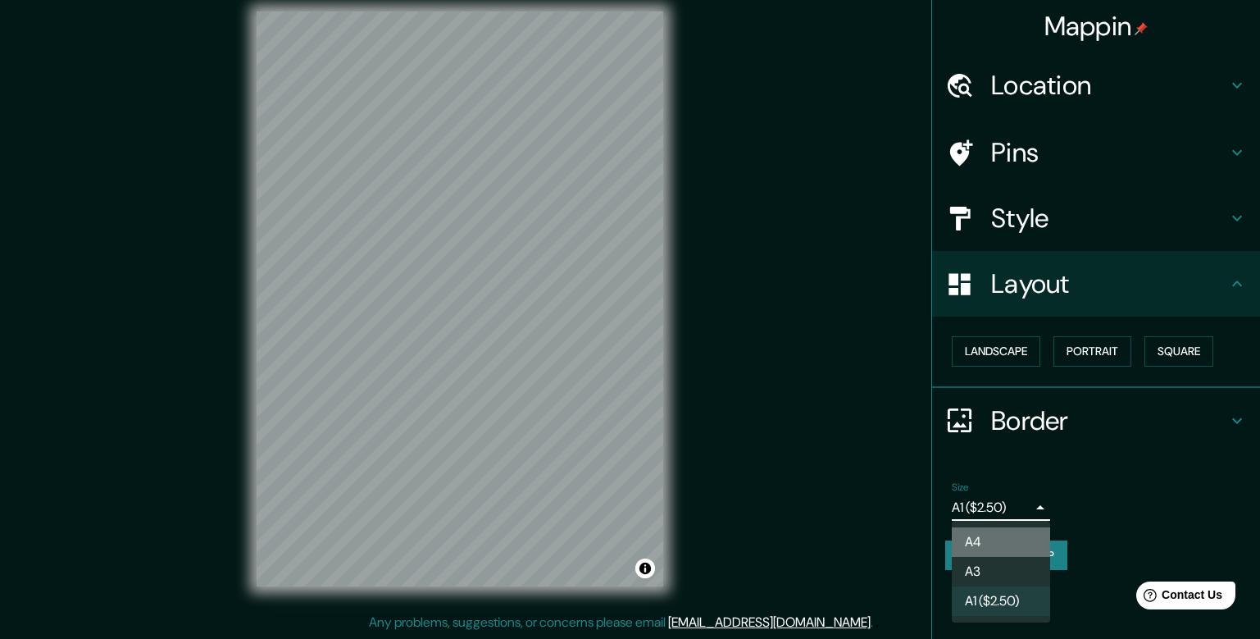
click at [985, 546] on li "A4" at bounding box center [1001, 542] width 98 height 30
type input "single"
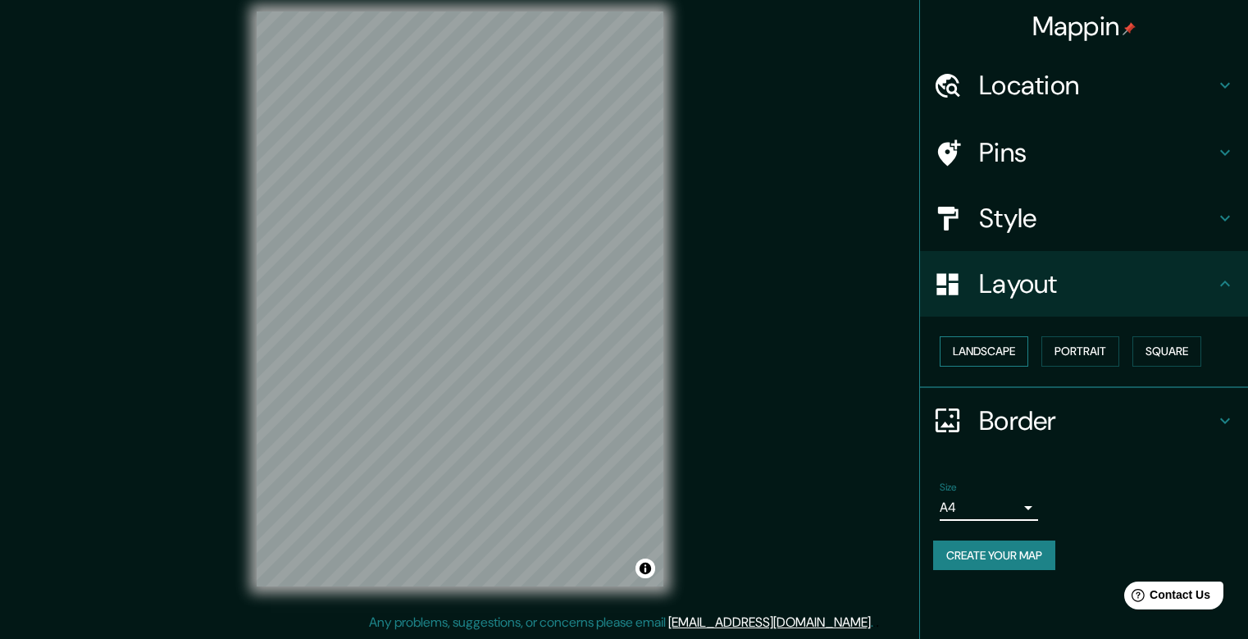
click at [1019, 345] on button "Landscape" at bounding box center [984, 351] width 89 height 30
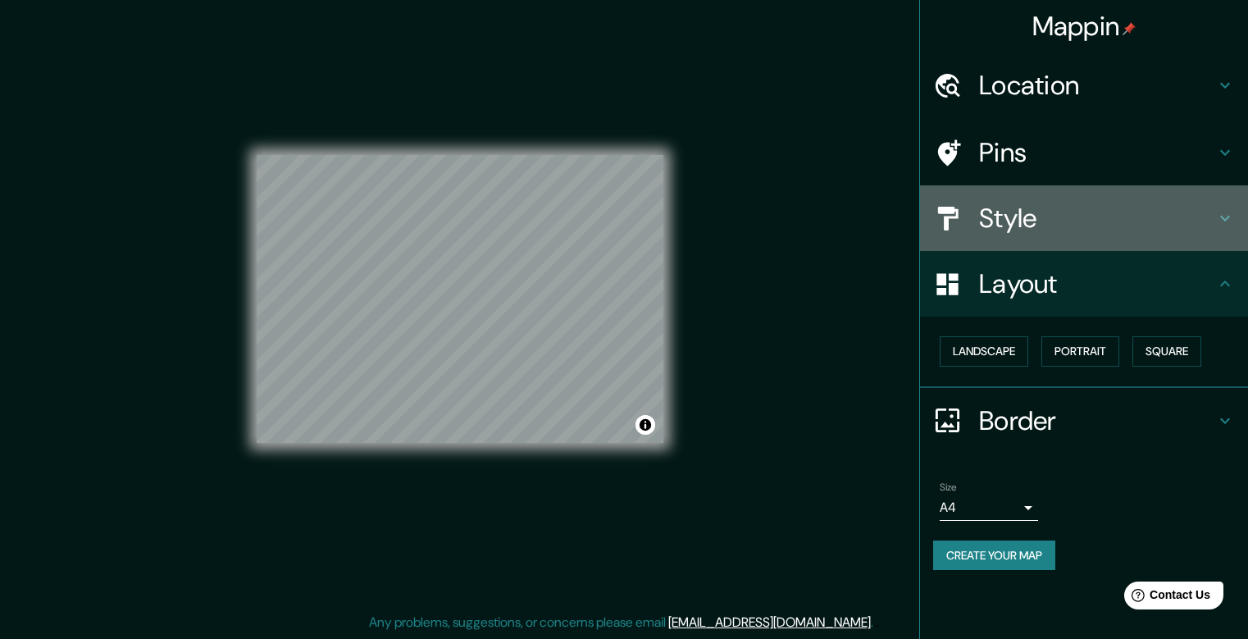
click at [1148, 215] on h4 "Style" at bounding box center [1097, 218] width 236 height 33
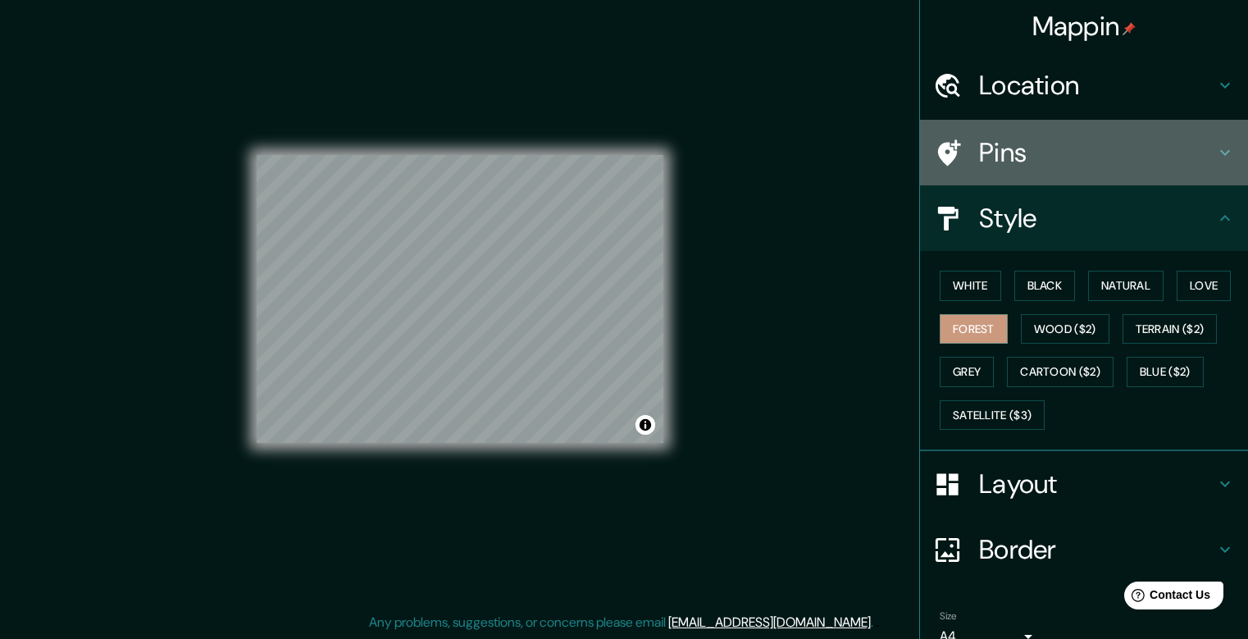
click at [1020, 158] on h4 "Pins" at bounding box center [1097, 152] width 236 height 33
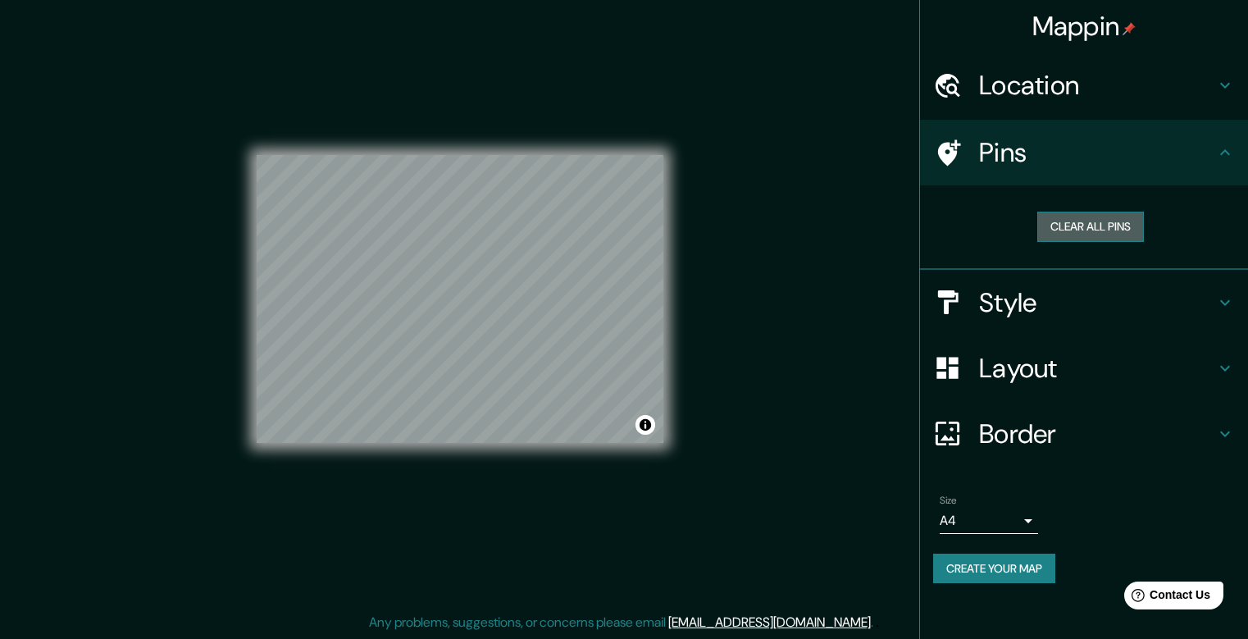
click at [1094, 235] on button "Clear all pins" at bounding box center [1090, 227] width 107 height 30
click at [1080, 119] on ul "Location [GEOGRAPHIC_DATA], [GEOGRAPHIC_DATA], [GEOGRAPHIC_DATA] Pins Clear all…" at bounding box center [1084, 327] width 328 height 550
click at [1083, 95] on h4 "Location" at bounding box center [1097, 85] width 236 height 33
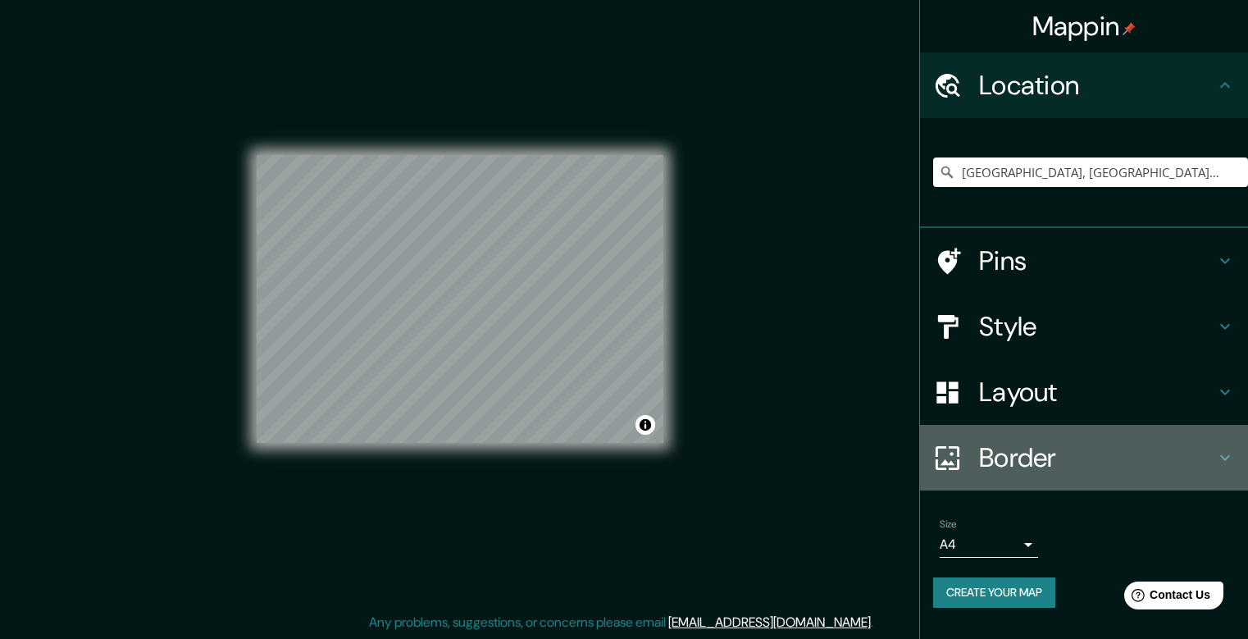
click at [1014, 454] on h4 "Border" at bounding box center [1097, 457] width 236 height 33
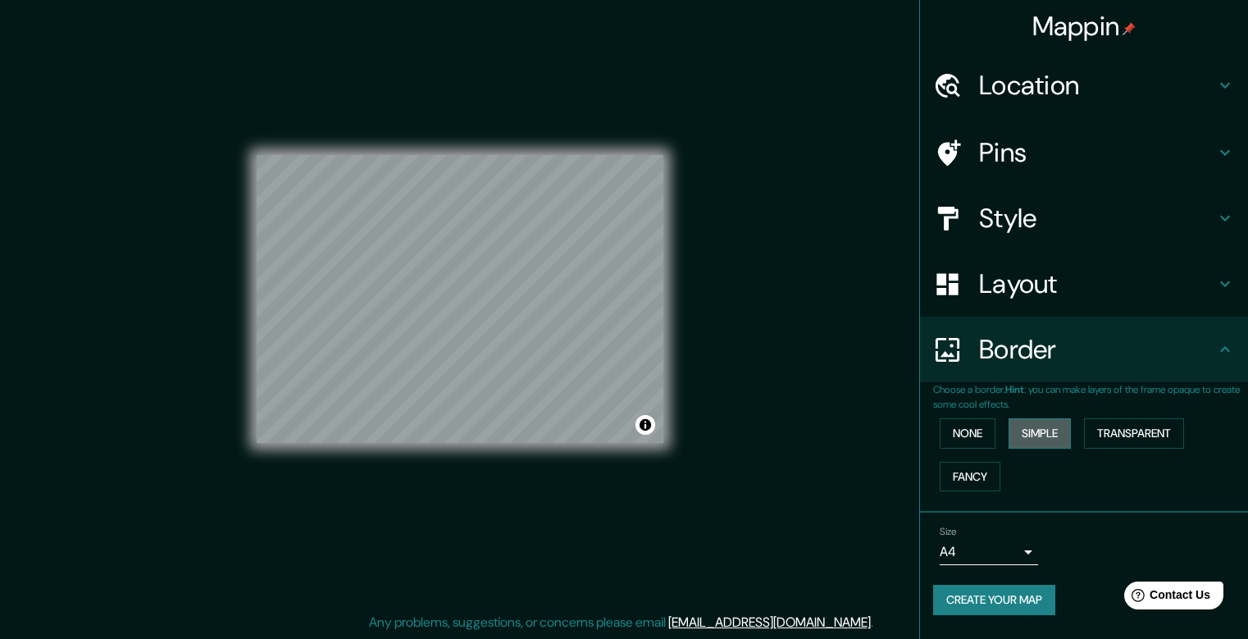
click at [1025, 433] on button "Simple" at bounding box center [1040, 433] width 62 height 30
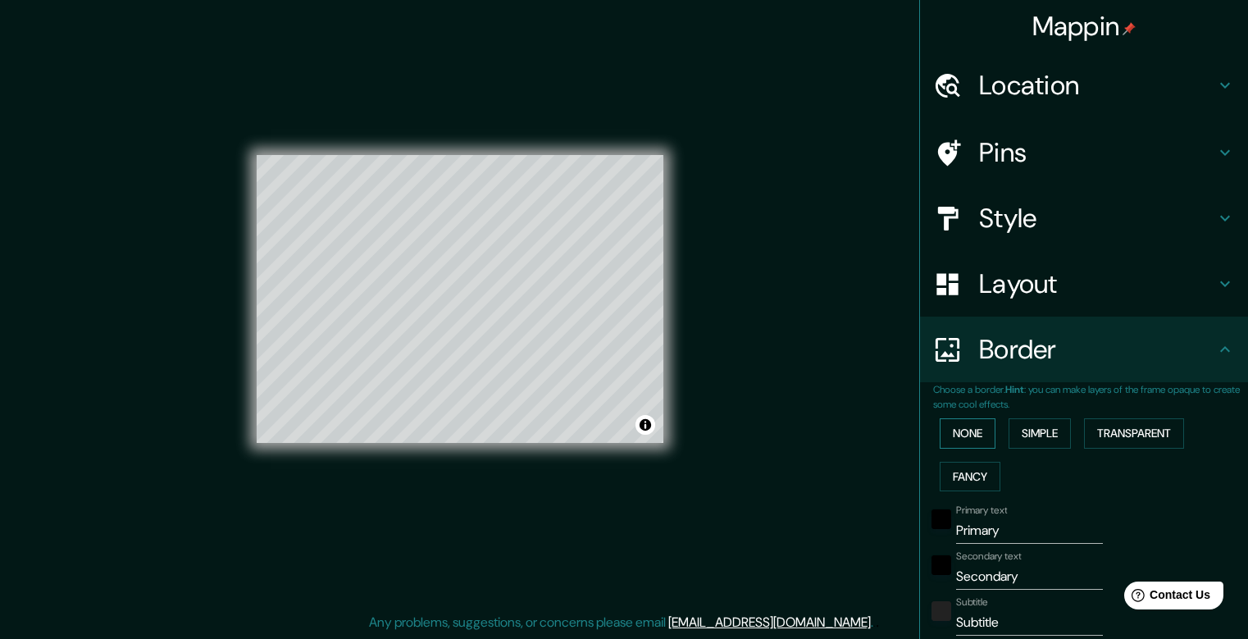
click at [940, 429] on button "None" at bounding box center [968, 433] width 56 height 30
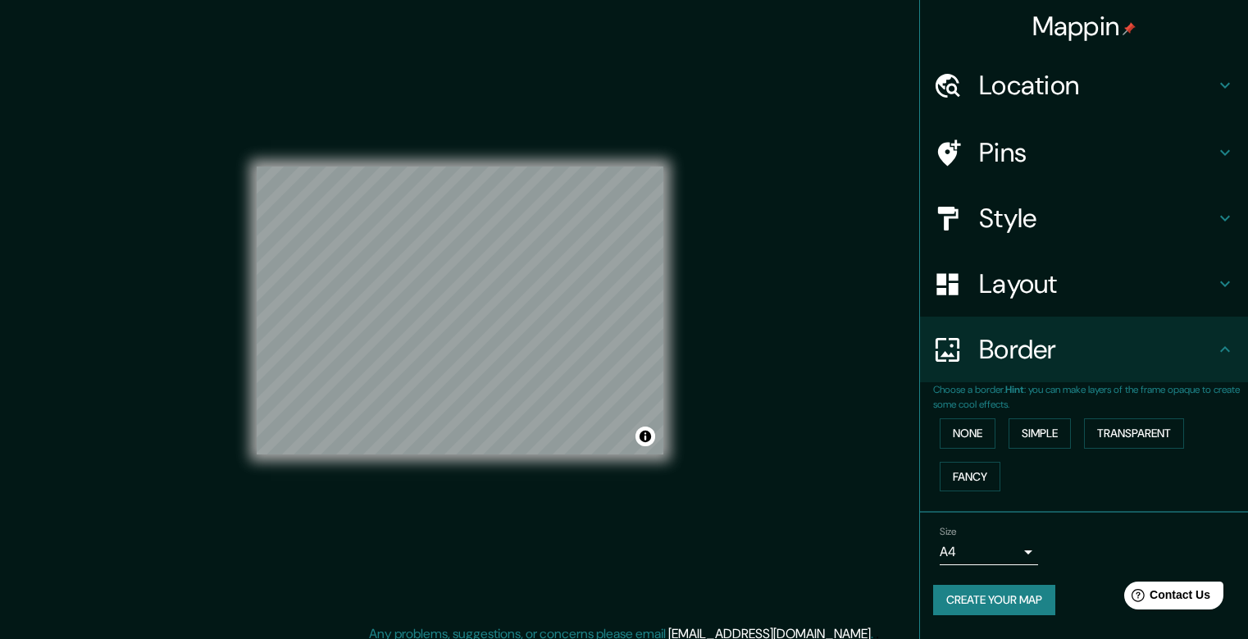
scroll to position [0, 0]
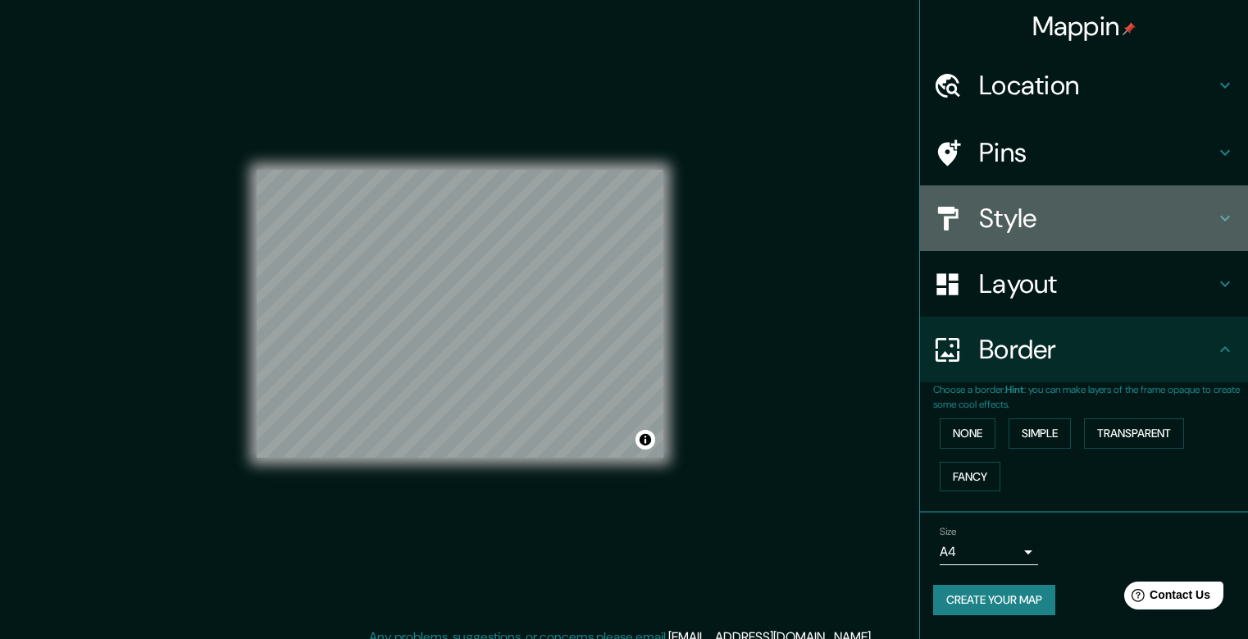
click at [1015, 225] on h4 "Style" at bounding box center [1097, 218] width 236 height 33
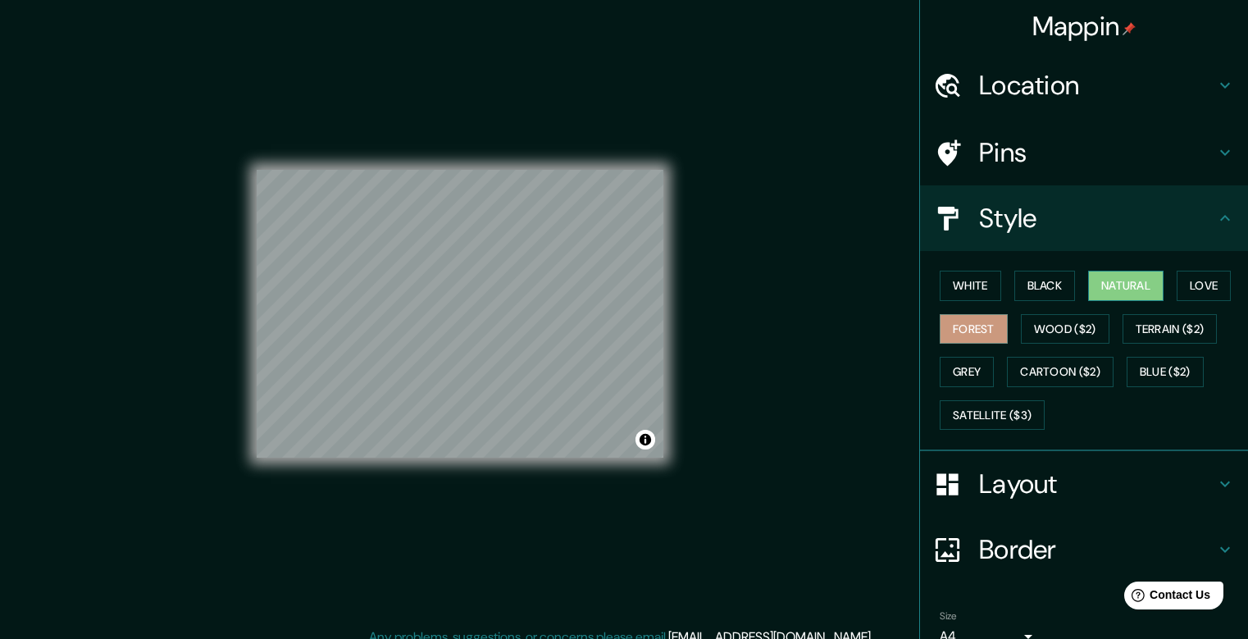
click at [1089, 292] on button "Natural" at bounding box center [1125, 286] width 75 height 30
click at [940, 340] on button "Forest" at bounding box center [974, 329] width 68 height 30
